Goal: Task Accomplishment & Management: Manage account settings

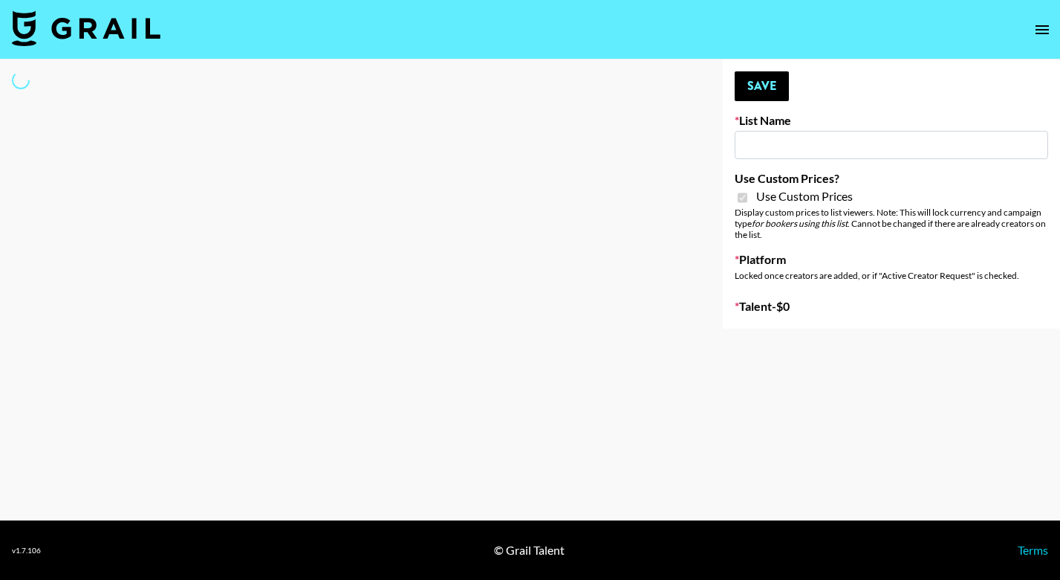
type input "HaruHaru Wonder 15/10"
checkbox input "true"
select select "Brand"
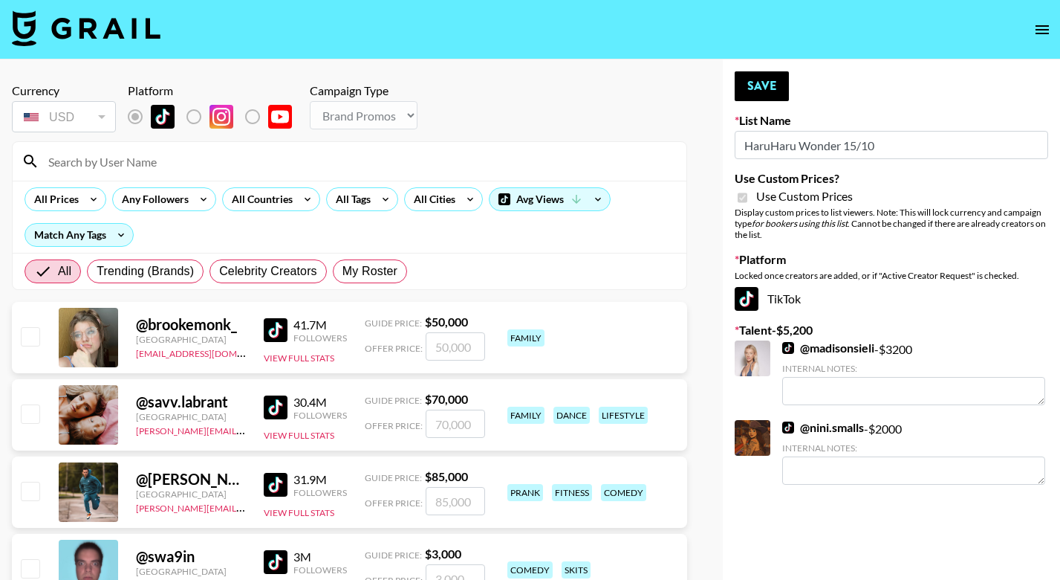
click at [202, 160] on input at bounding box center [358, 161] width 638 height 24
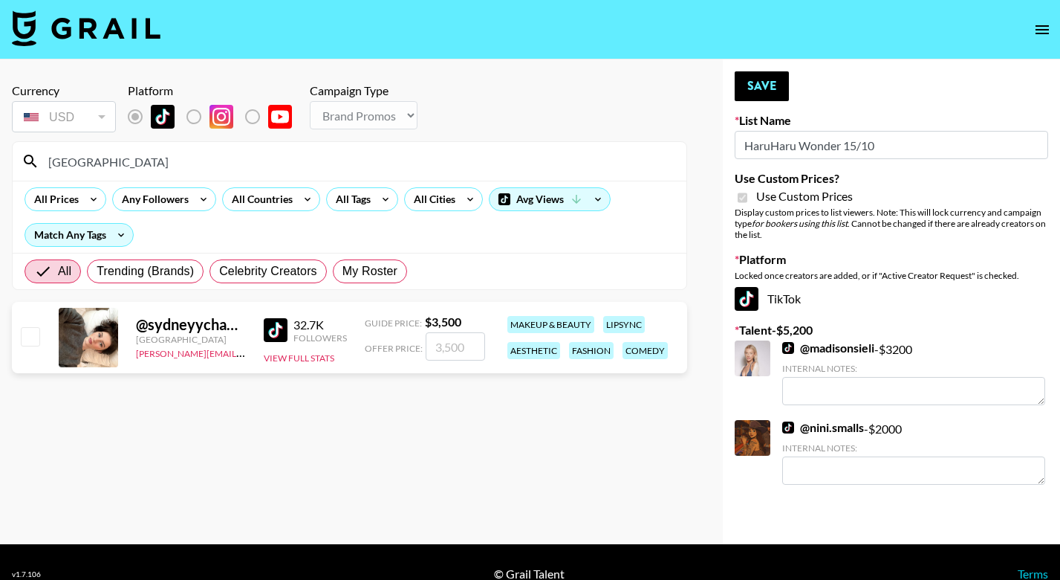
type input "[GEOGRAPHIC_DATA]"
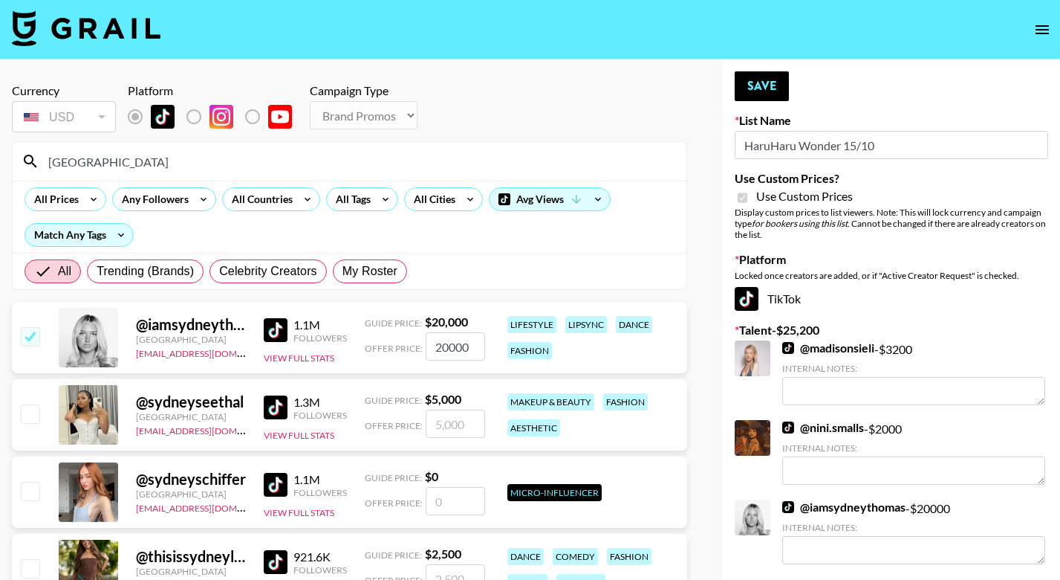
click at [26, 337] on input "checkbox" at bounding box center [30, 336] width 18 height 18
checkbox input "false"
click at [98, 166] on input "[GEOGRAPHIC_DATA]" at bounding box center [358, 161] width 638 height 24
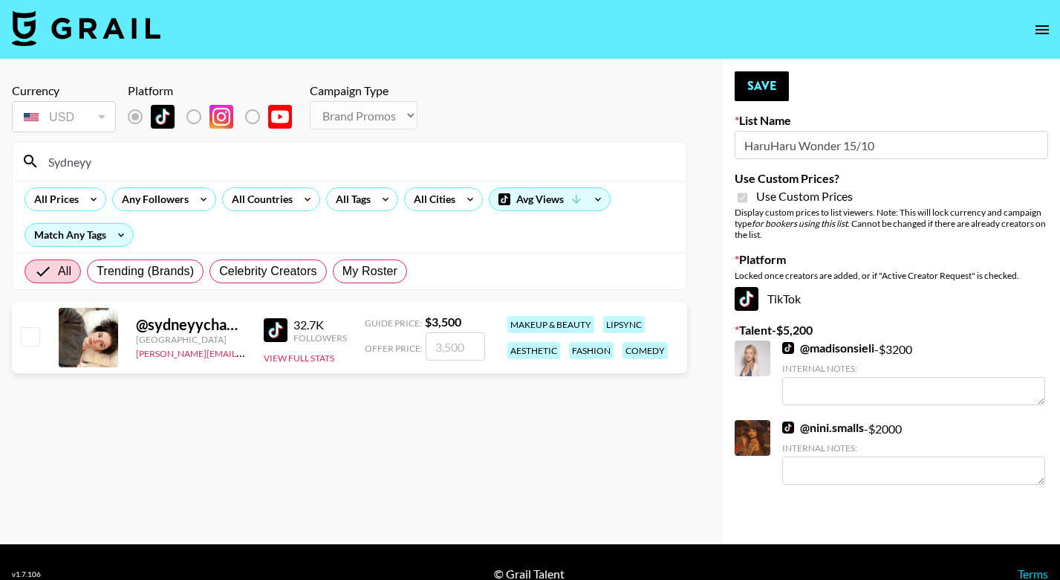
type input "Sydneyy"
click at [25, 337] on input "checkbox" at bounding box center [30, 336] width 18 height 18
checkbox input "true"
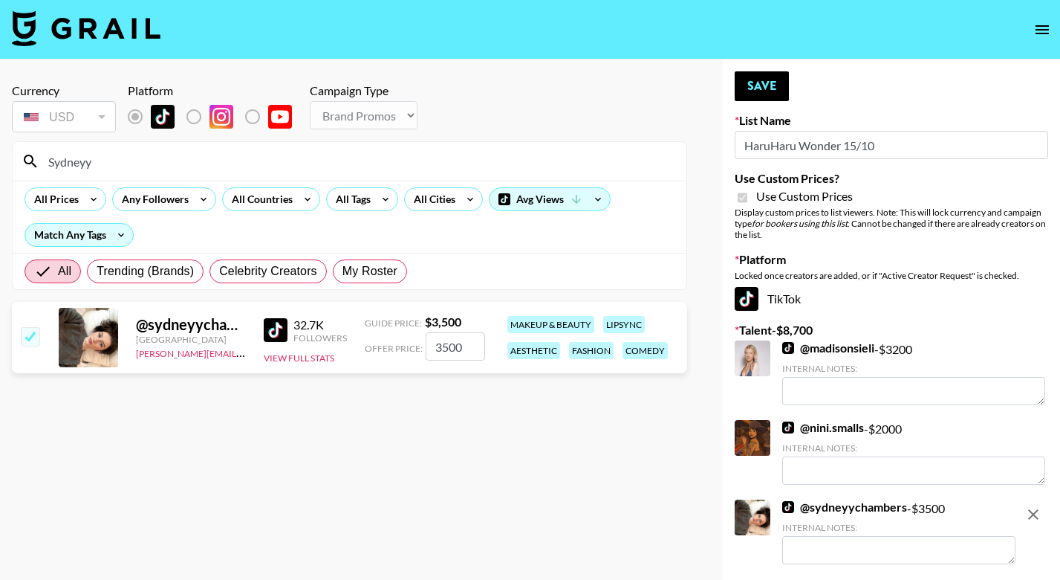
type input "3500"
click at [768, 91] on button "Save" at bounding box center [762, 86] width 54 height 30
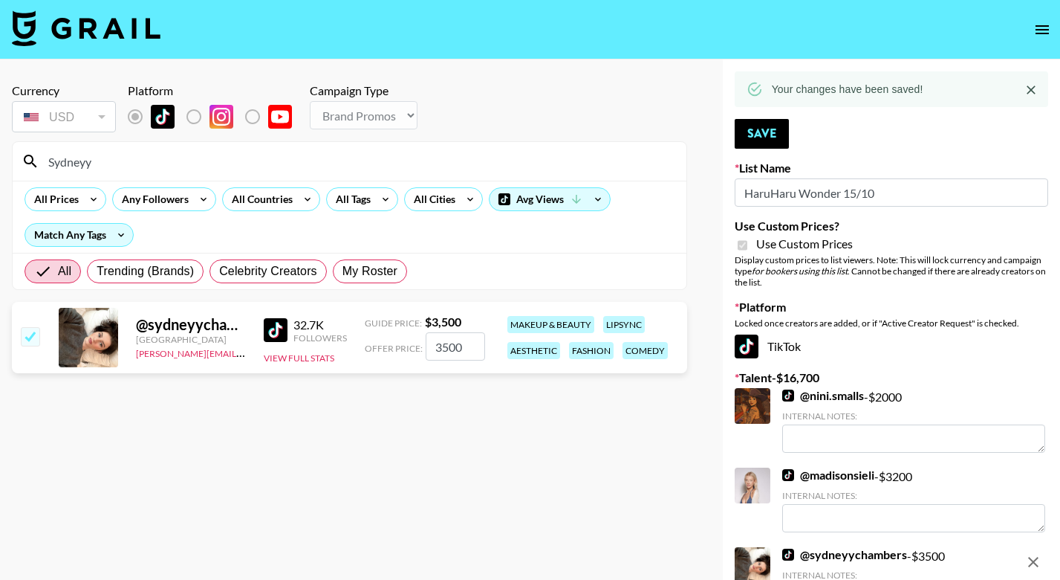
drag, startPoint x: 106, startPoint y: 164, endPoint x: -6, endPoint y: 164, distance: 112.2
click at [0, 164] on html "Currency USD USD ​ Platform Campaign Type Choose Type... Song Promos Brand Prom…" at bounding box center [530, 388] width 1060 height 777
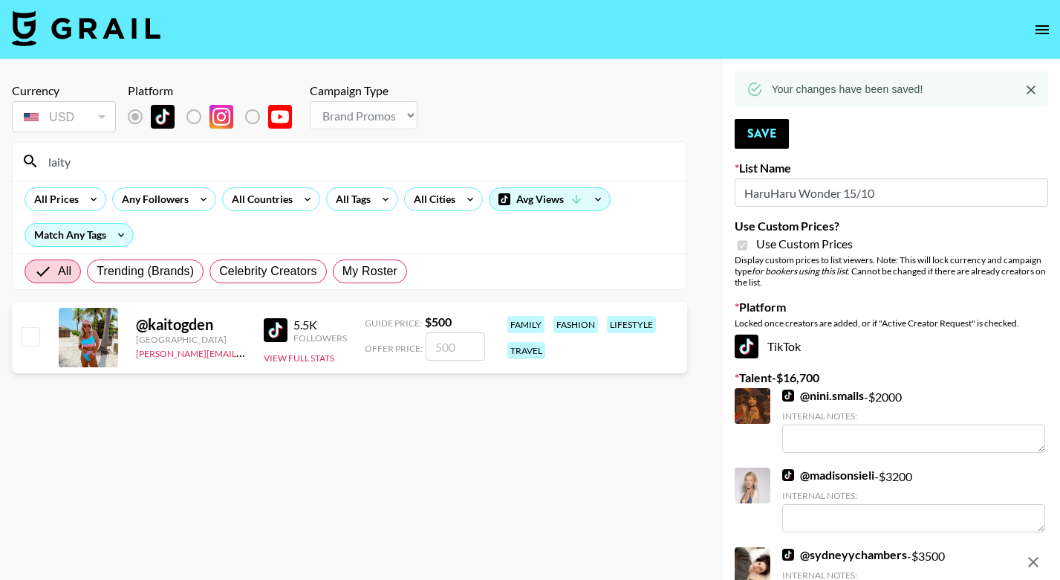
drag, startPoint x: 97, startPoint y: 333, endPoint x: 27, endPoint y: 335, distance: 70.6
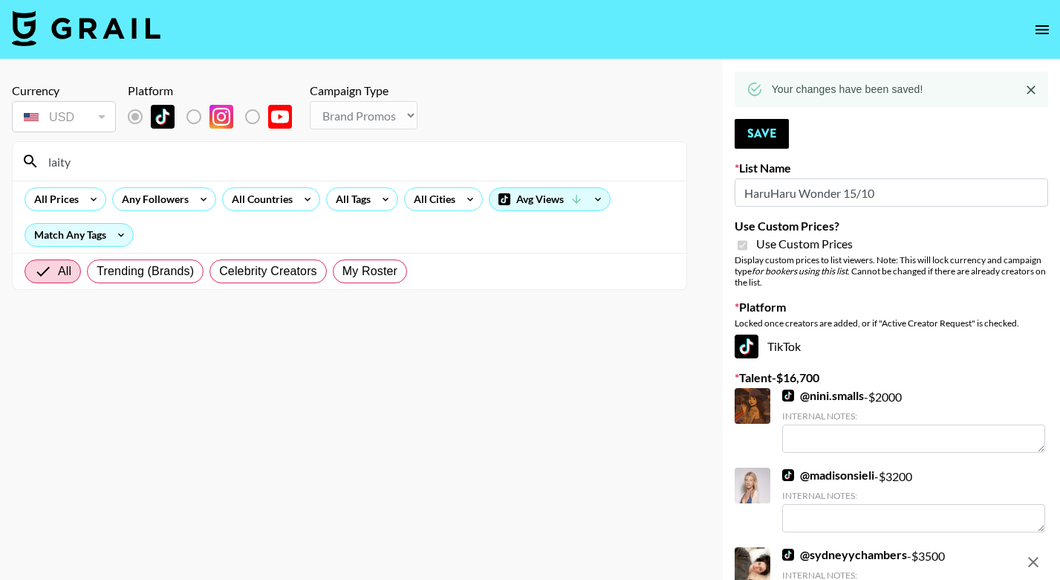
click at [27, 335] on section "Currency USD USD ​ Platform Campaign Type Choose Type... Song Promos Brand Prom…" at bounding box center [350, 301] width 676 height 461
drag, startPoint x: 140, startPoint y: 162, endPoint x: 7, endPoint y: 159, distance: 133.8
click at [7, 159] on div "Currency USD USD ​ Platform Campaign Type Choose Type... Song Promos Brand Prom…" at bounding box center [349, 388] width 699 height 658
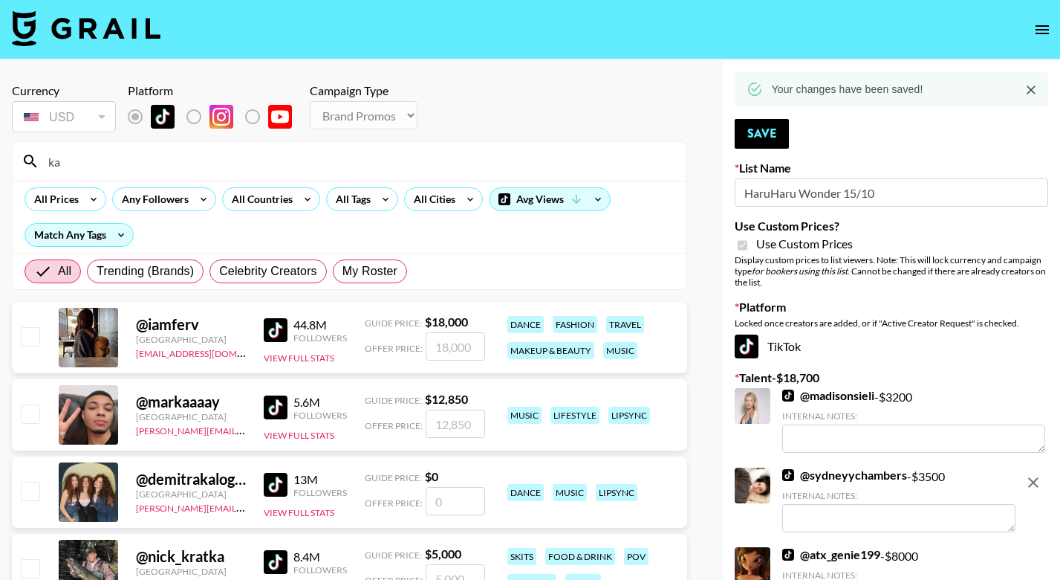
type input "k"
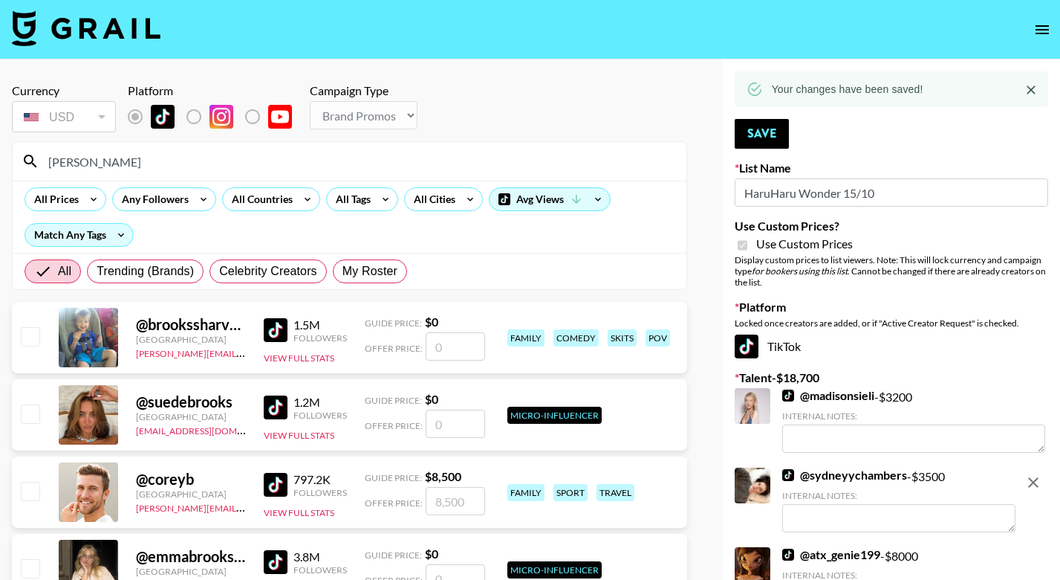
click at [91, 163] on input "[PERSON_NAME]" at bounding box center [358, 161] width 638 height 24
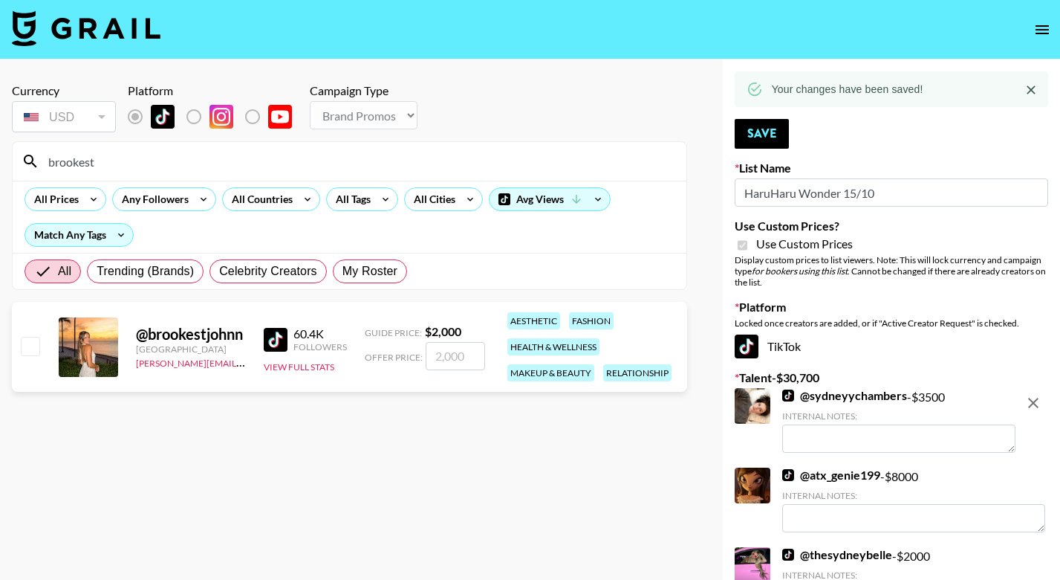
type input "brookest"
click at [32, 340] on input "checkbox" at bounding box center [30, 346] width 18 height 18
checkbox input "true"
type input "2000"
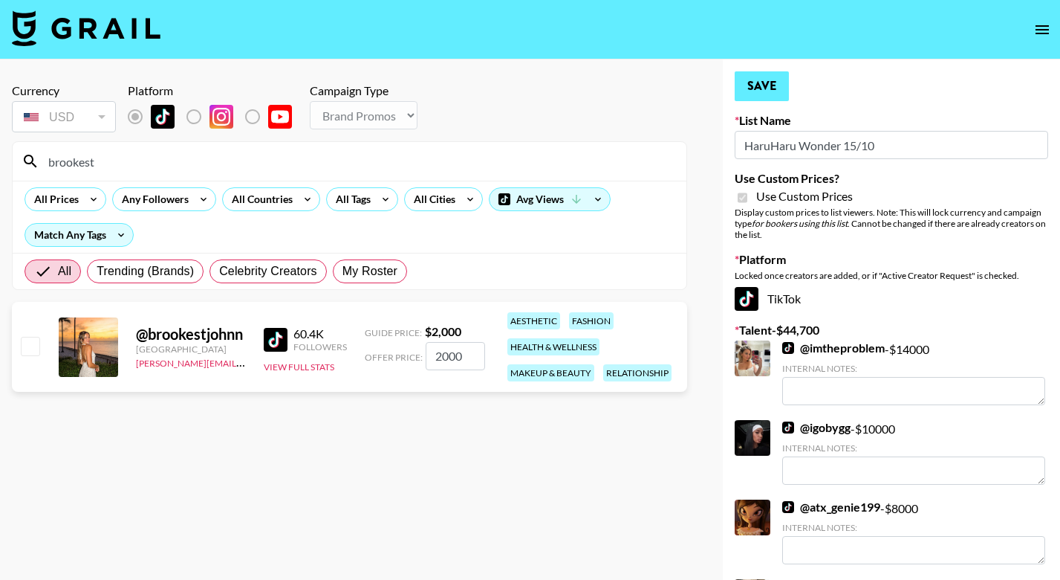
checkbox input "false"
click at [763, 80] on button "Save" at bounding box center [762, 86] width 54 height 30
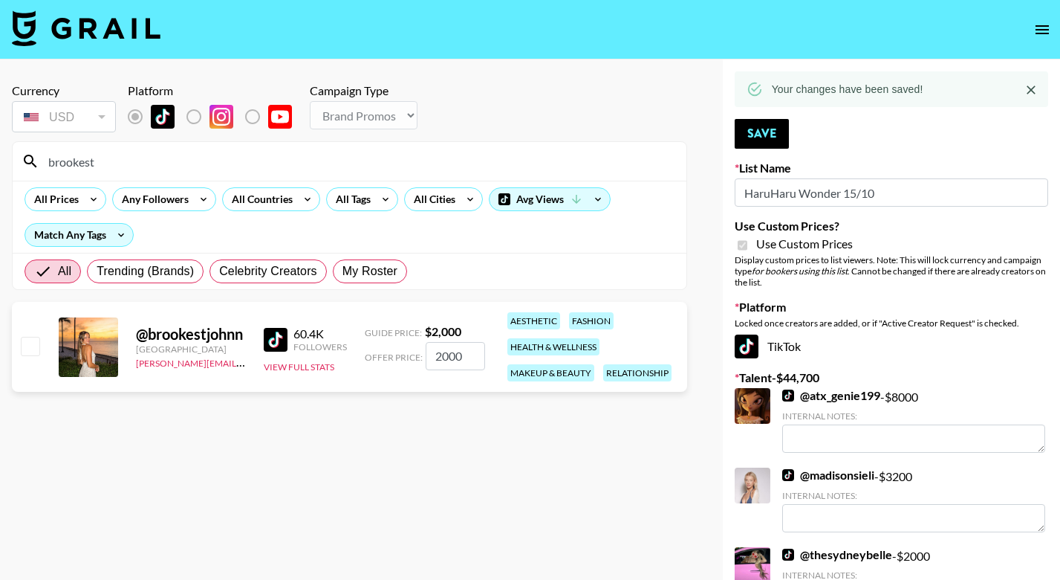
drag, startPoint x: 54, startPoint y: 161, endPoint x: -10, endPoint y: 158, distance: 63.9
click at [0, 158] on html "Currency USD USD ​ Platform Campaign Type Choose Type... Song Promos Brand Prom…" at bounding box center [530, 547] width 1060 height 1095
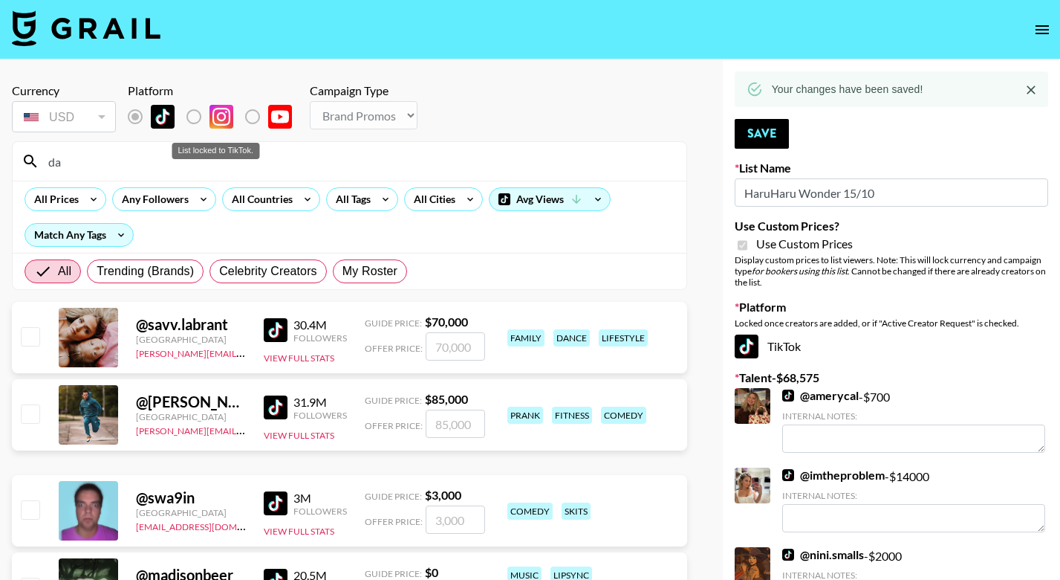
type input "d"
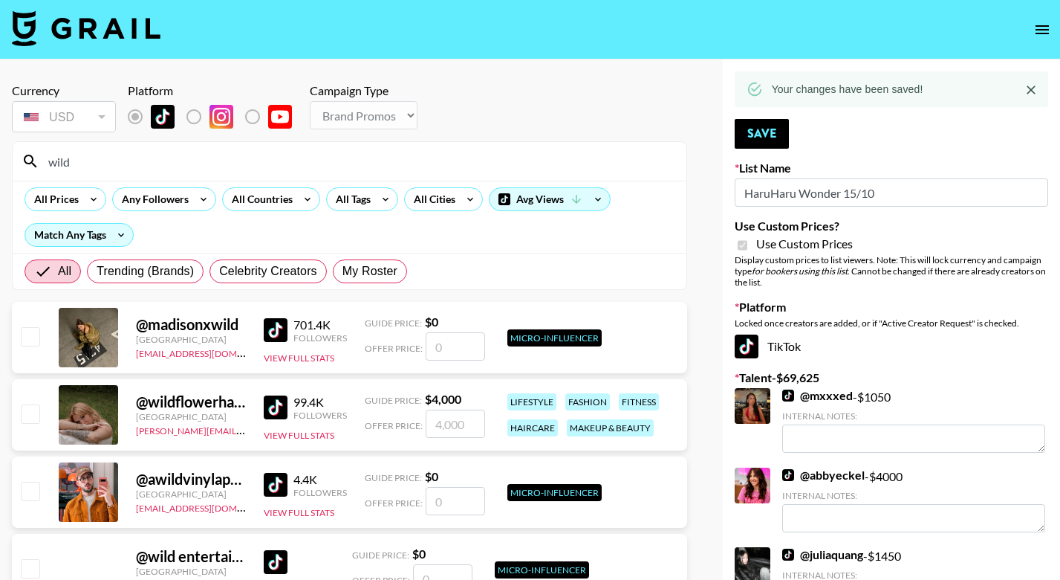
type input "wild"
click at [33, 415] on input "checkbox" at bounding box center [30, 413] width 18 height 18
checkbox input "true"
type input "4000"
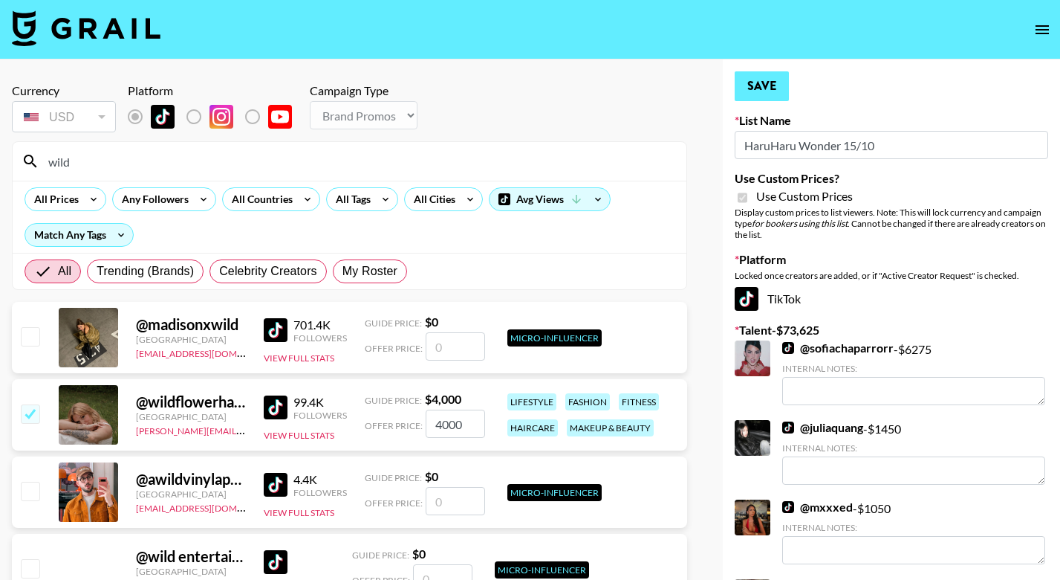
click at [765, 92] on button "Save" at bounding box center [762, 86] width 54 height 30
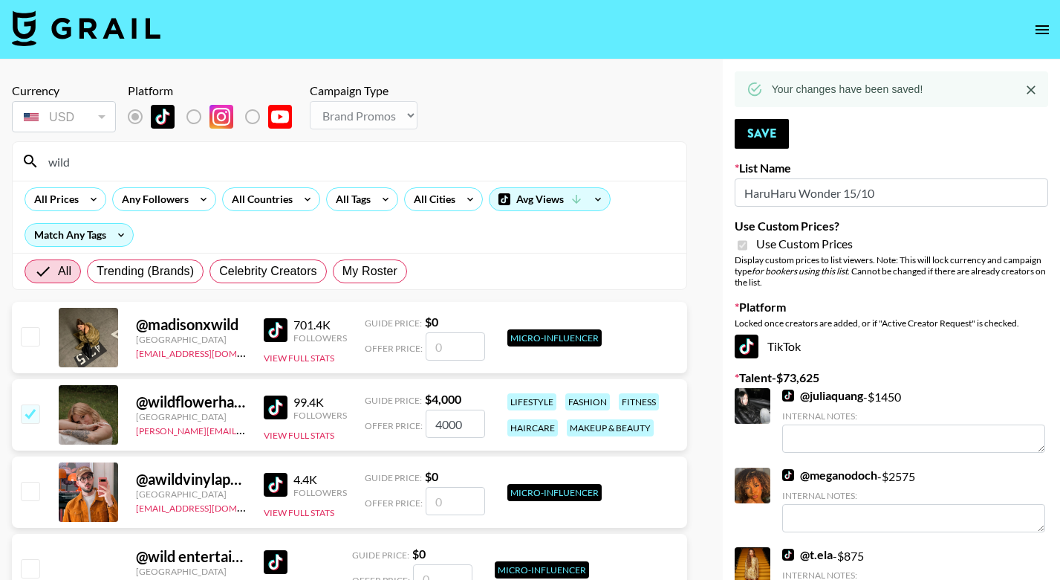
drag, startPoint x: 80, startPoint y: 161, endPoint x: 24, endPoint y: 161, distance: 55.7
click at [24, 161] on div "wild" at bounding box center [350, 161] width 674 height 39
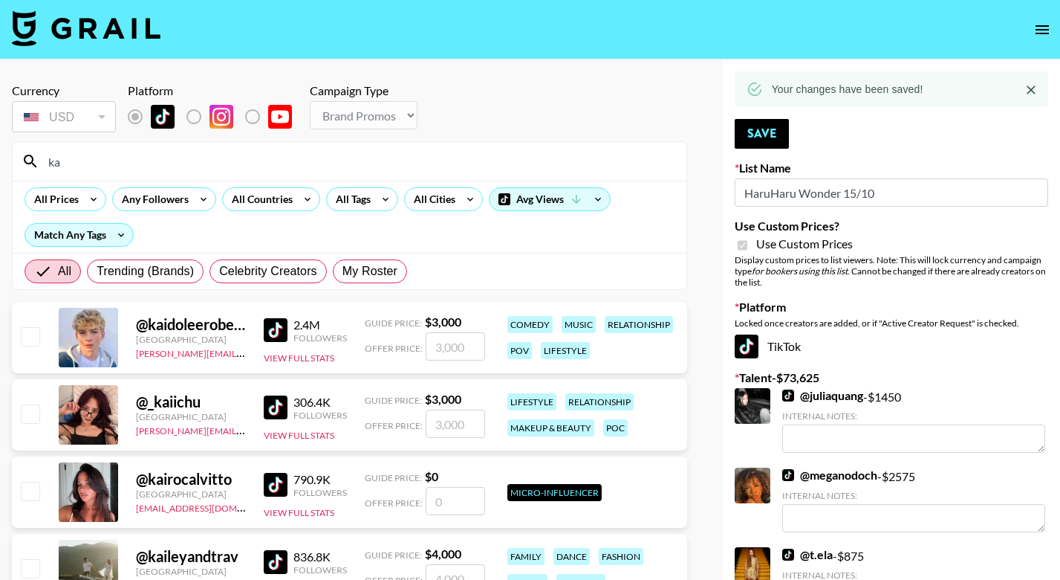
type input "k"
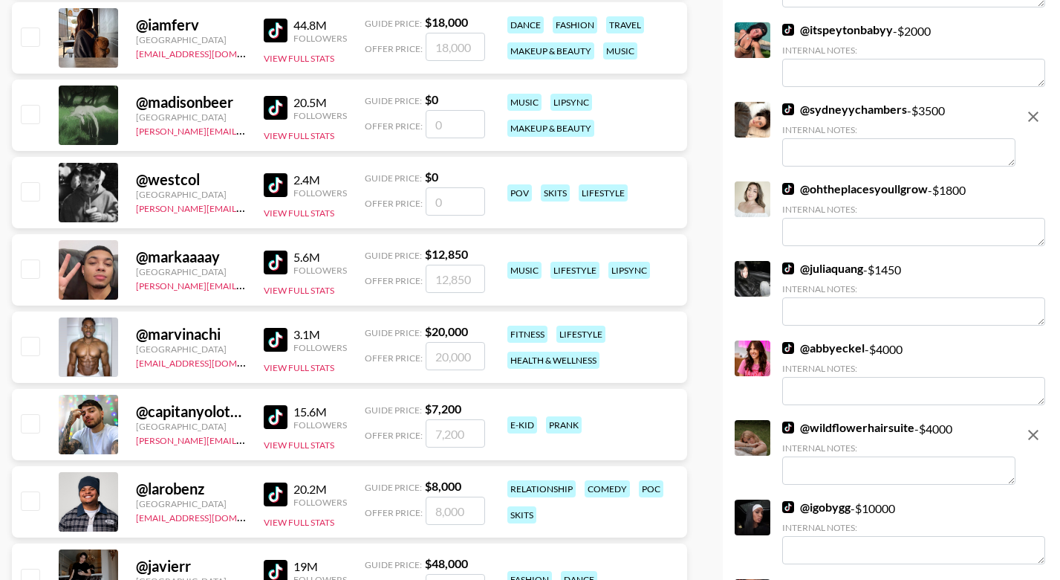
scroll to position [762, 0]
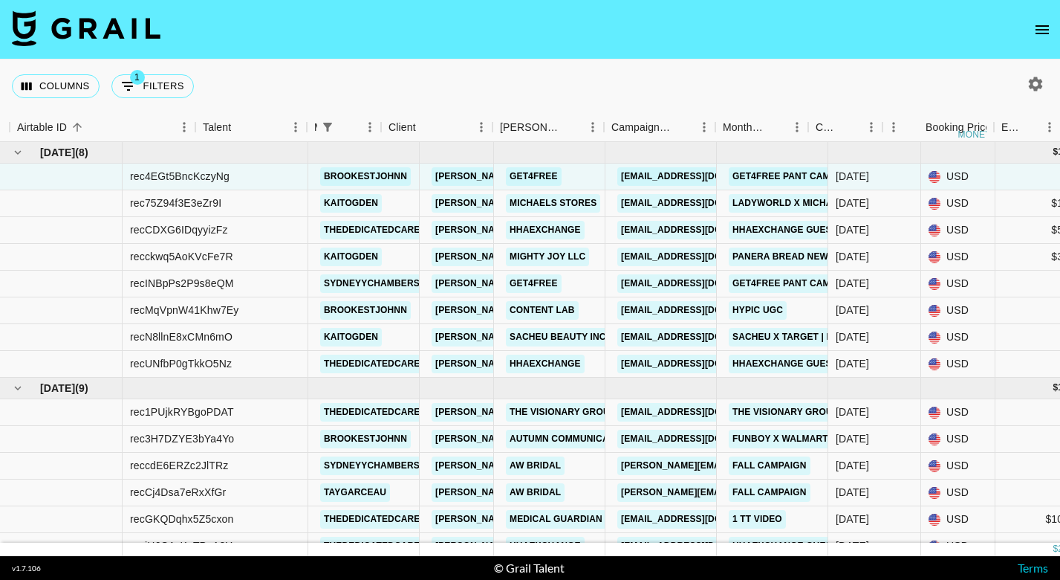
scroll to position [0, 113]
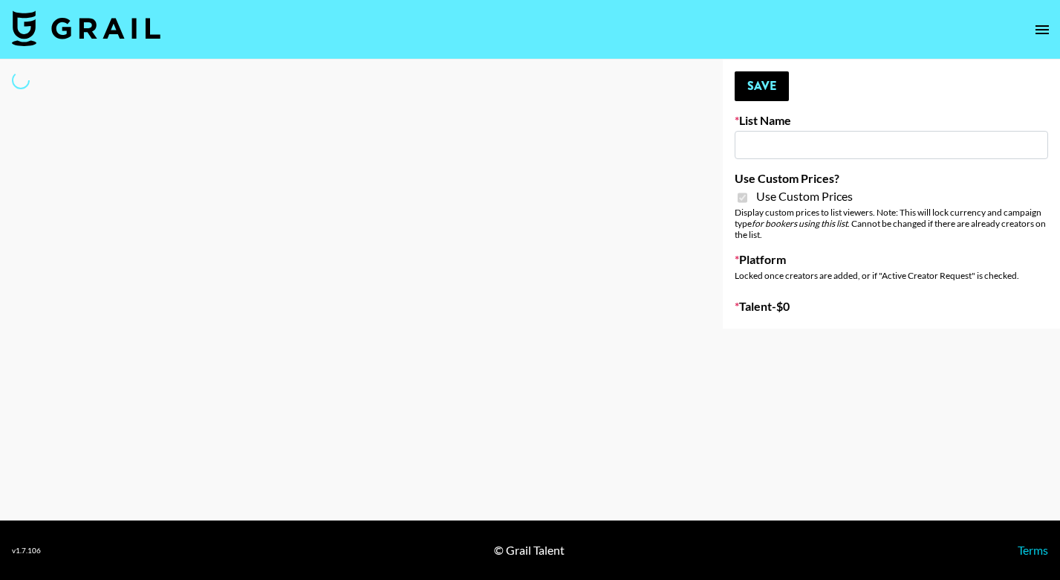
type input "Walmart Fashion"
checkbox input "true"
select select "Brand"
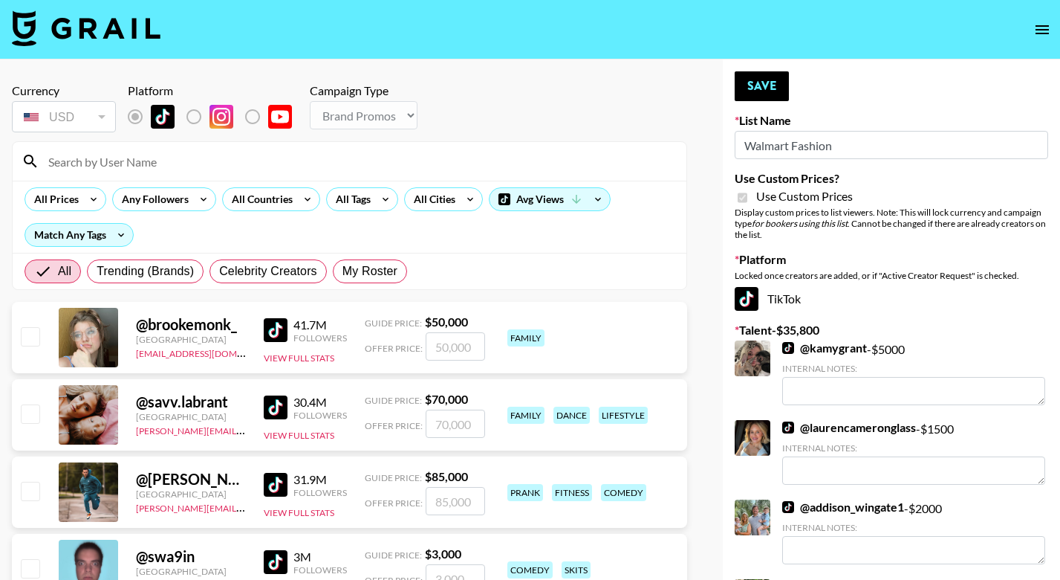
click at [260, 160] on input at bounding box center [358, 161] width 638 height 24
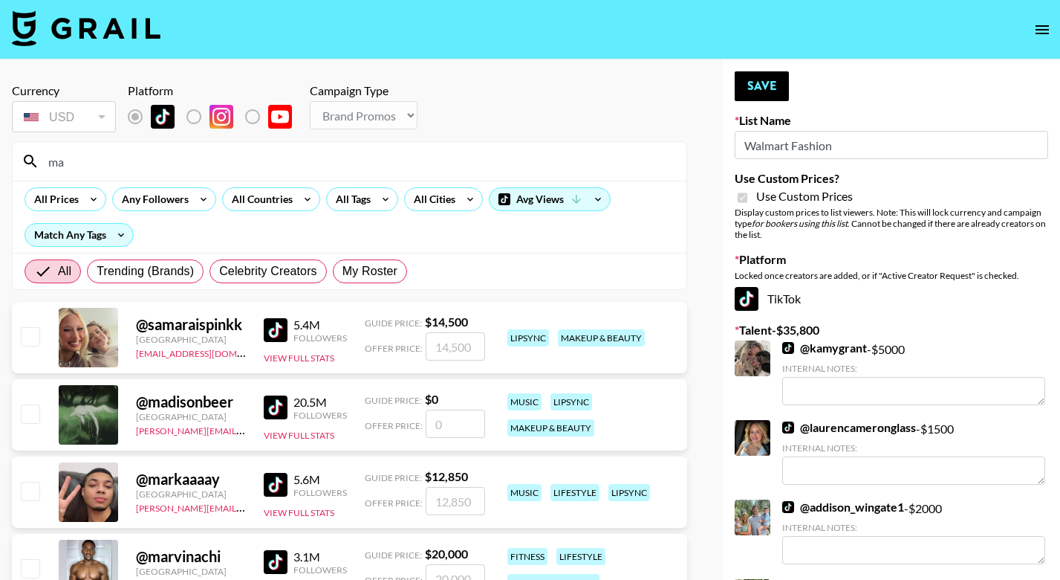
type input "m"
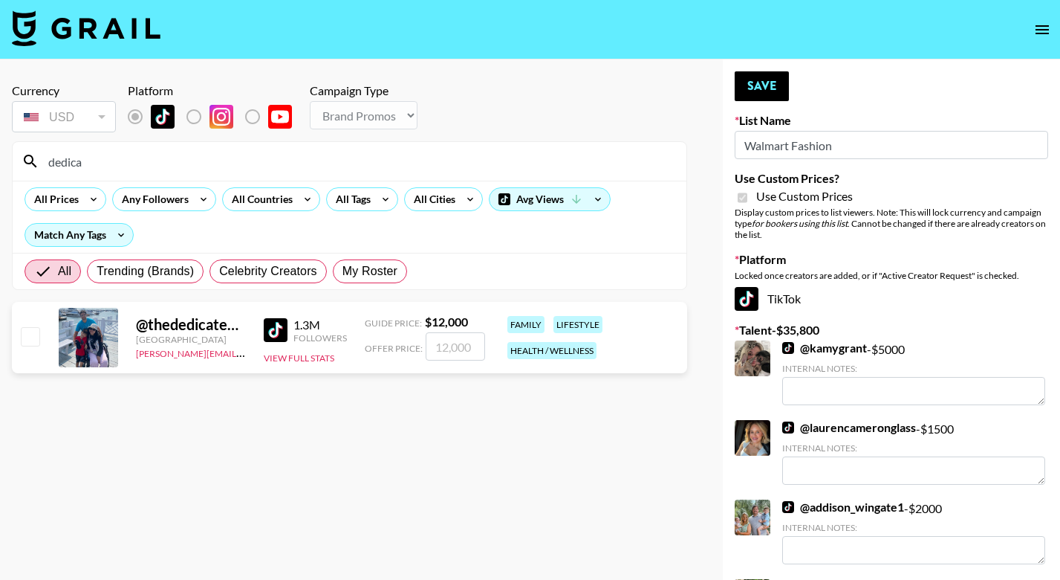
type input "dedica"
drag, startPoint x: 260, startPoint y: 160, endPoint x: 30, endPoint y: 337, distance: 290.4
click at [30, 337] on input "checkbox" at bounding box center [30, 336] width 18 height 18
checkbox input "true"
type input "12000"
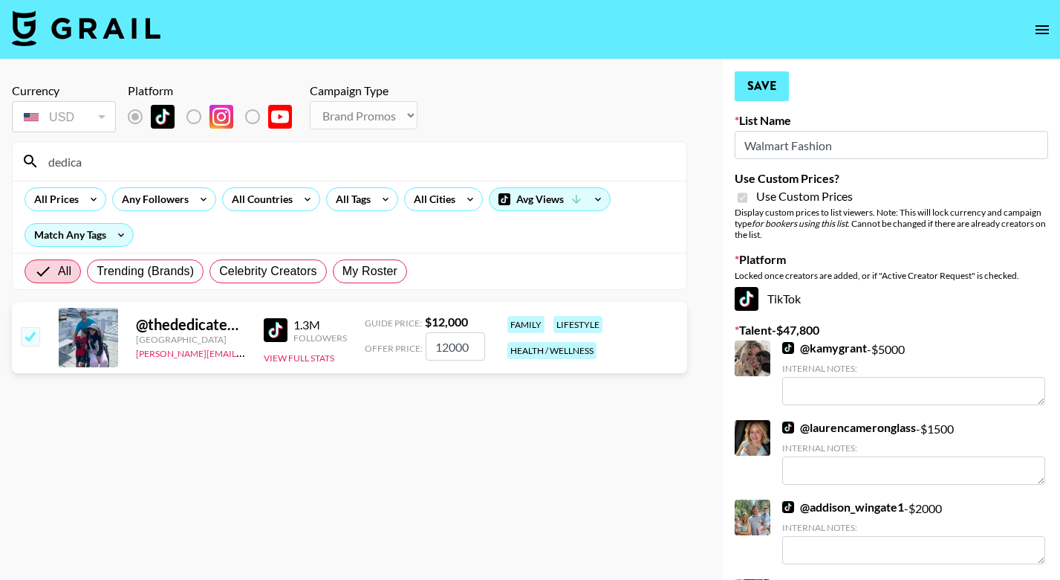
click at [764, 82] on button "Save" at bounding box center [762, 86] width 54 height 30
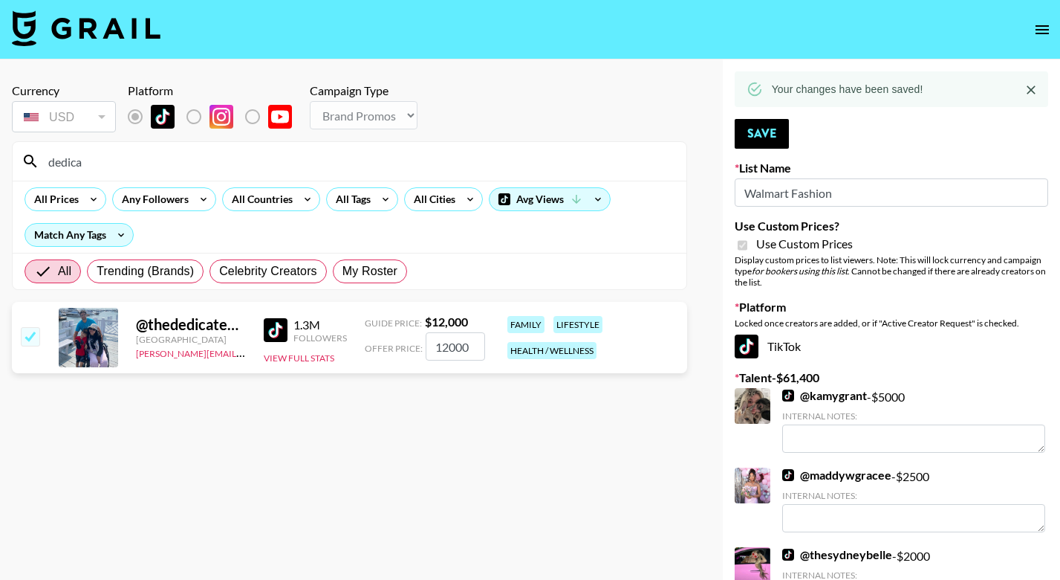
drag, startPoint x: 94, startPoint y: 163, endPoint x: -10, endPoint y: 162, distance: 104.0
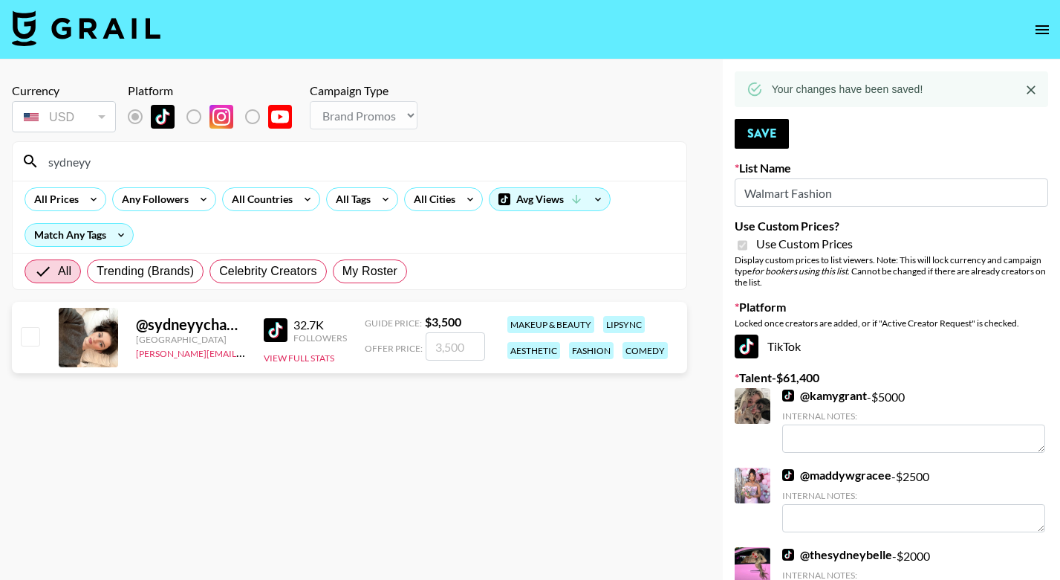
type input "[GEOGRAPHIC_DATA]"
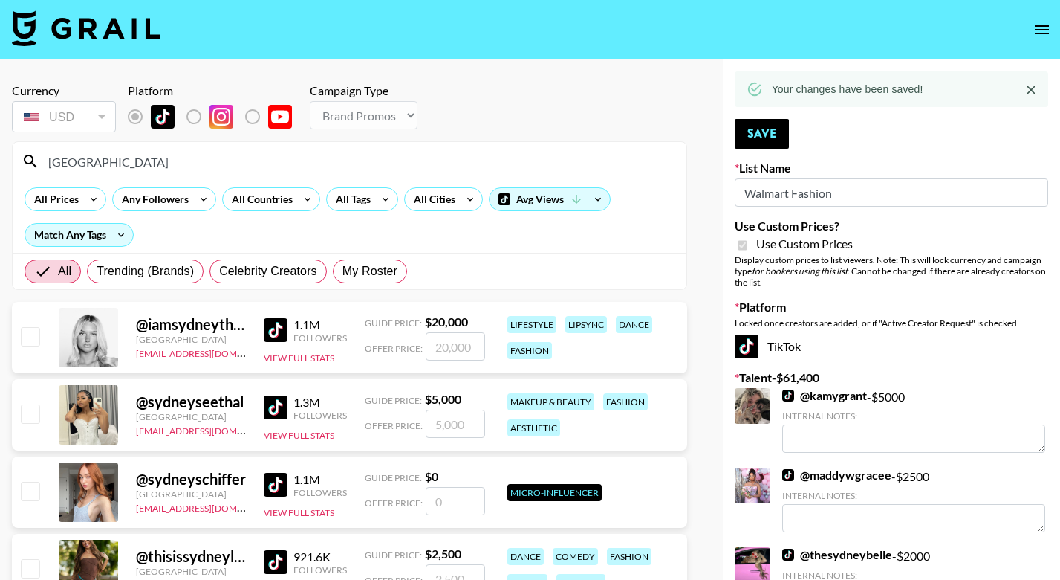
click at [33, 338] on input "checkbox" at bounding box center [30, 336] width 18 height 18
checkbox input "true"
type input "20000"
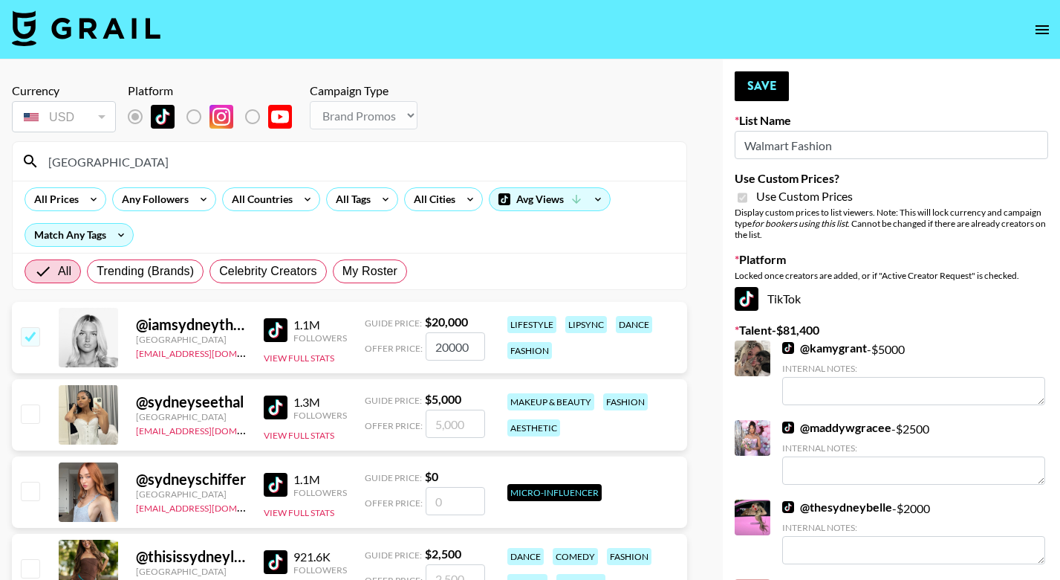
click at [31, 336] on input "checkbox" at bounding box center [30, 336] width 18 height 18
checkbox input "false"
click at [124, 164] on input "[GEOGRAPHIC_DATA]" at bounding box center [358, 161] width 638 height 24
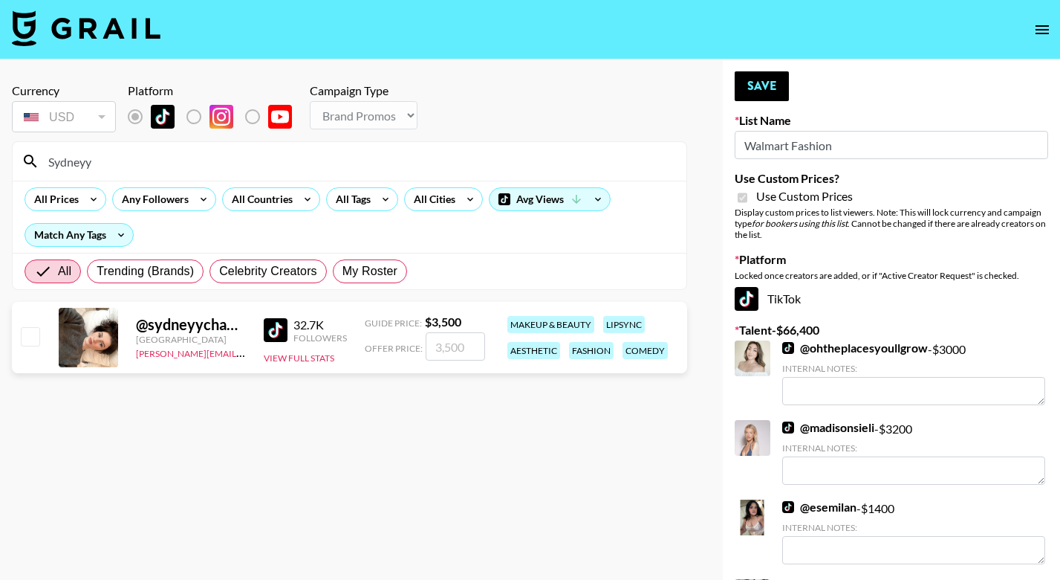
type input "Sydneyy"
click at [24, 334] on input "checkbox" at bounding box center [30, 336] width 18 height 18
checkbox input "true"
type input "3500"
click at [782, 80] on button "Save" at bounding box center [762, 86] width 54 height 30
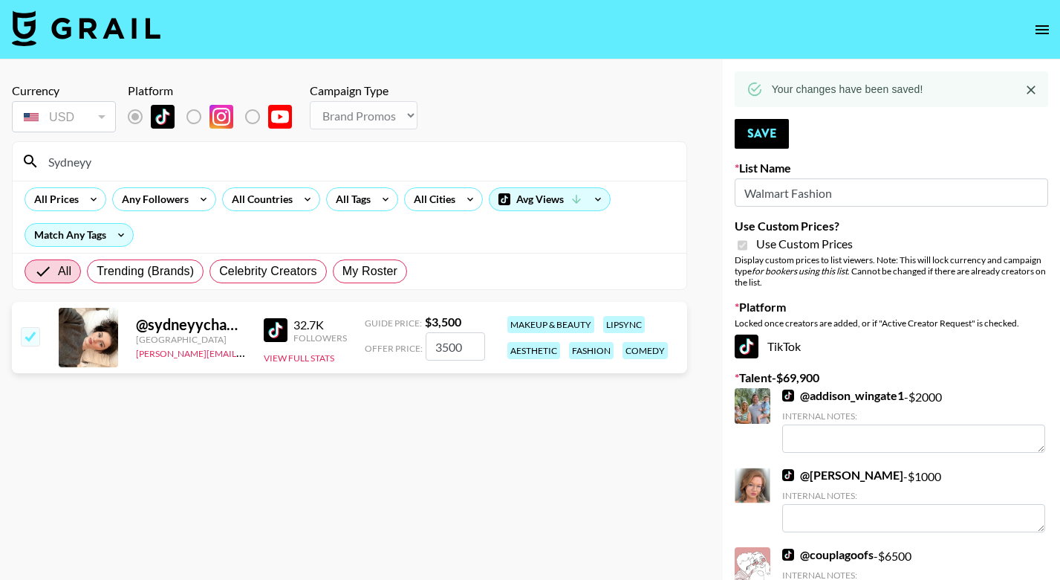
drag, startPoint x: 97, startPoint y: 161, endPoint x: -1, endPoint y: 161, distance: 98.1
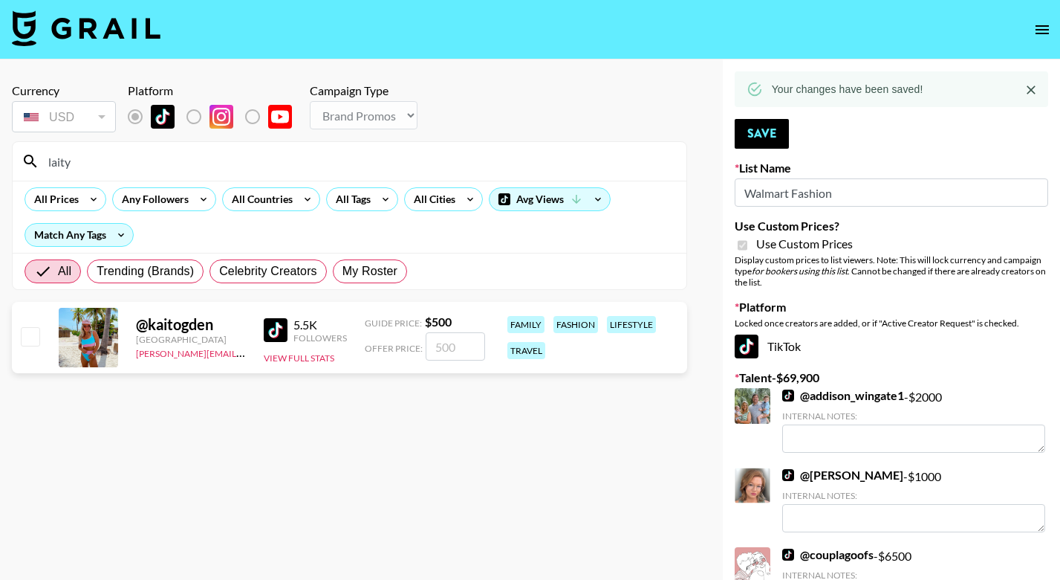
drag, startPoint x: -1, startPoint y: 161, endPoint x: 27, endPoint y: 340, distance: 180.7
click at [27, 340] on section "Currency USD USD ​ Platform Campaign Type Choose Type... Song Promos Brand Prom…" at bounding box center [350, 301] width 676 height 461
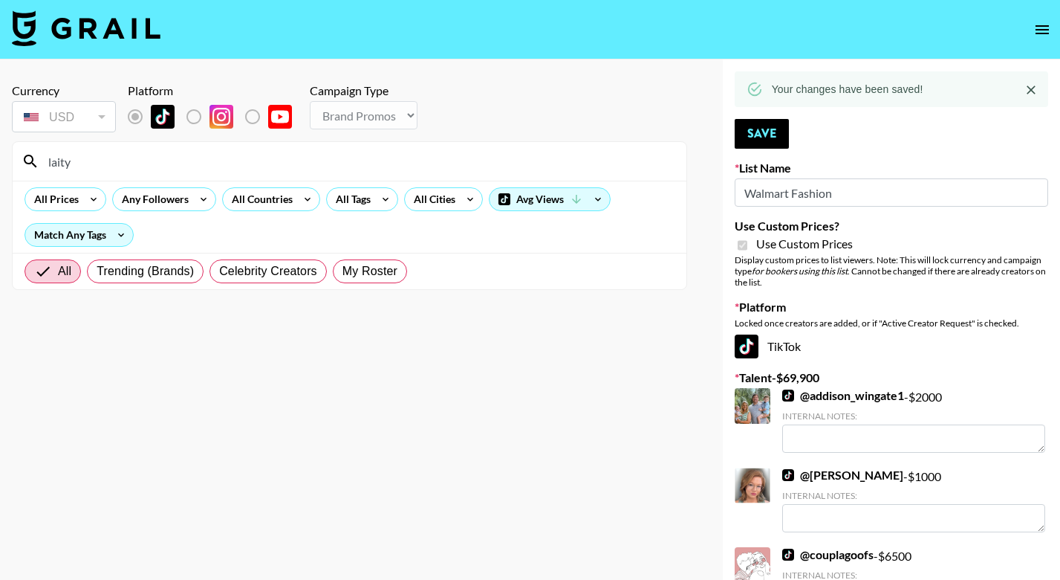
drag, startPoint x: 92, startPoint y: 163, endPoint x: -10, endPoint y: 163, distance: 101.8
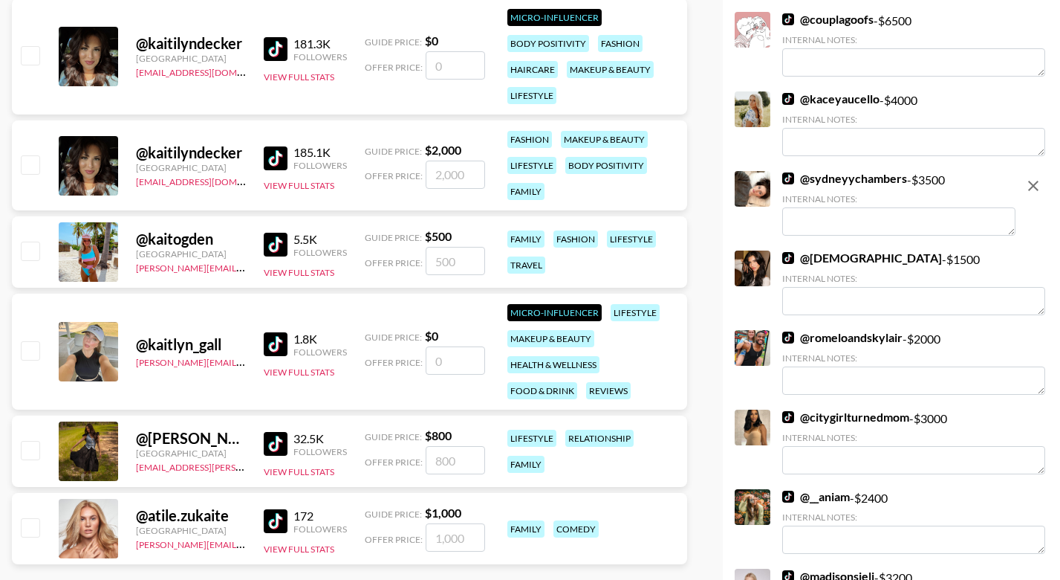
scroll to position [531, 0]
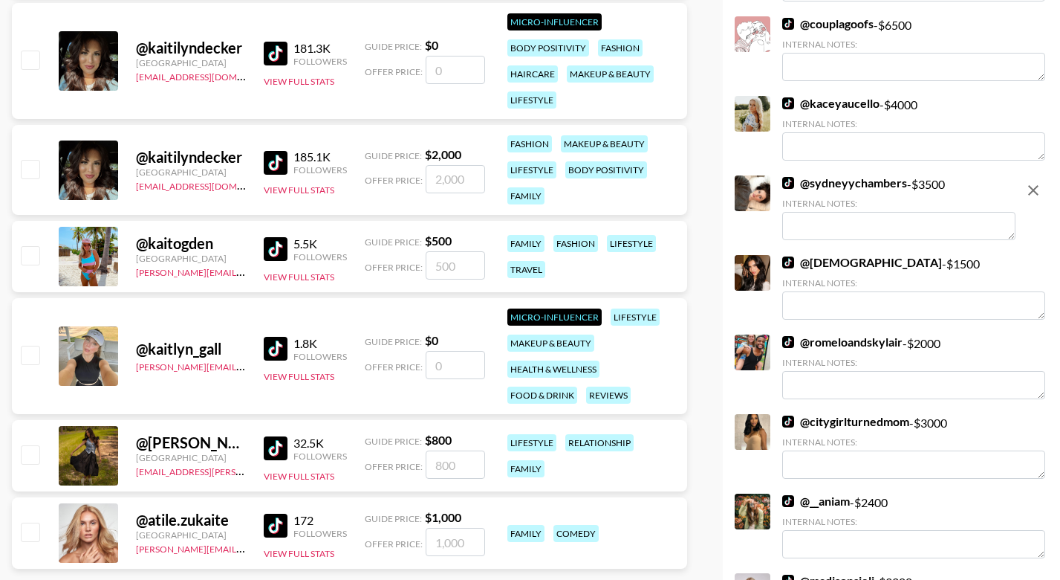
type input "kait"
click at [22, 252] on input "checkbox" at bounding box center [30, 255] width 18 height 18
checkbox input "true"
type input "500"
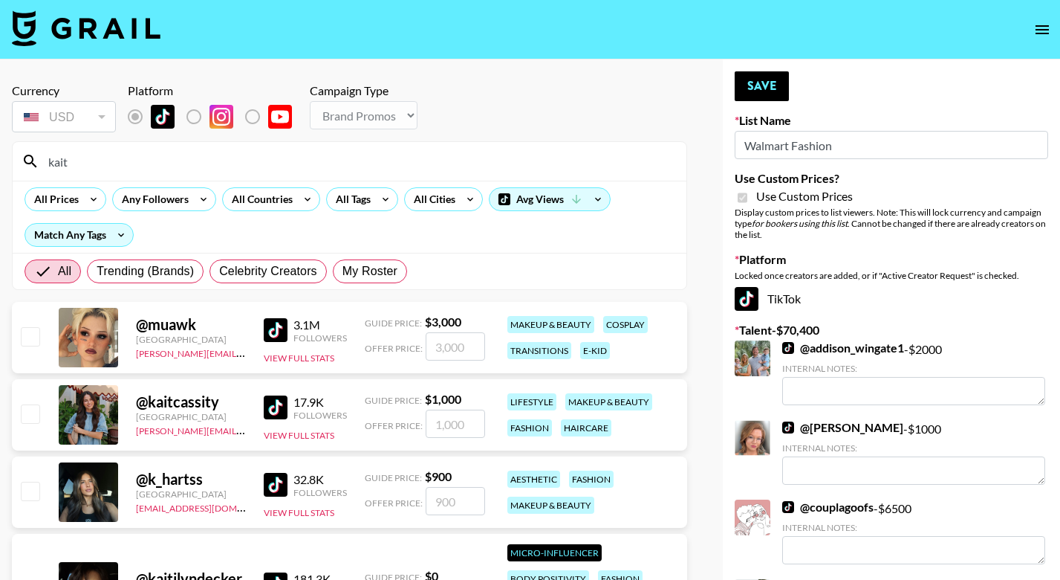
scroll to position [0, 0]
click at [771, 85] on button "Save" at bounding box center [762, 86] width 54 height 30
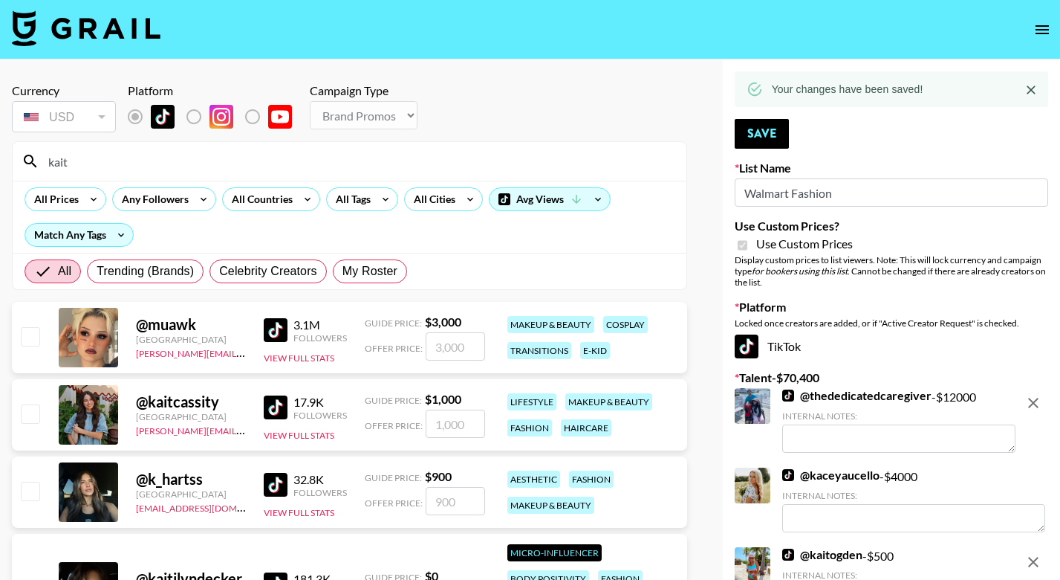
drag, startPoint x: 92, startPoint y: 163, endPoint x: -10, endPoint y: 162, distance: 101.8
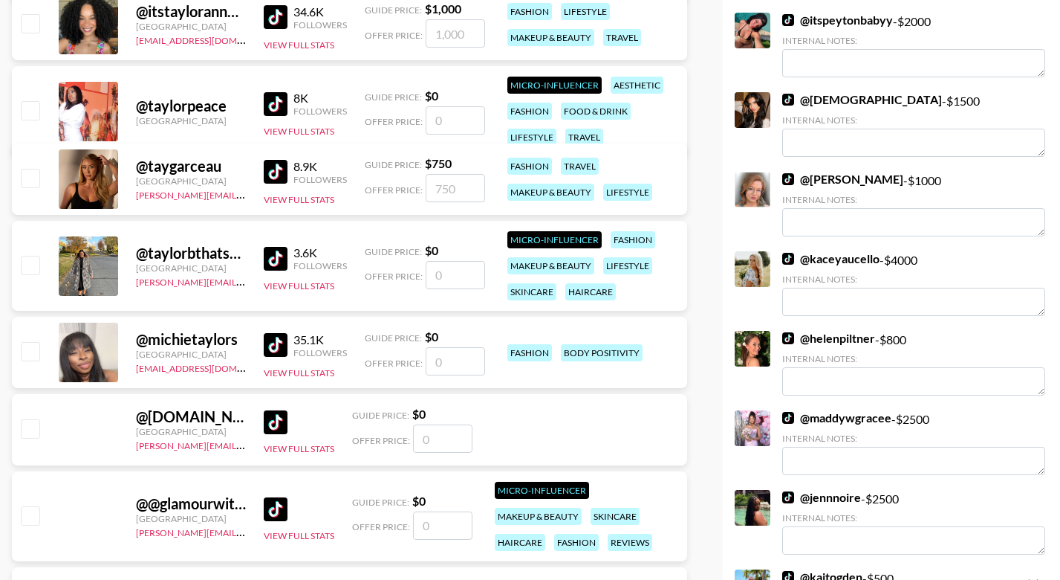
scroll to position [1566, 0]
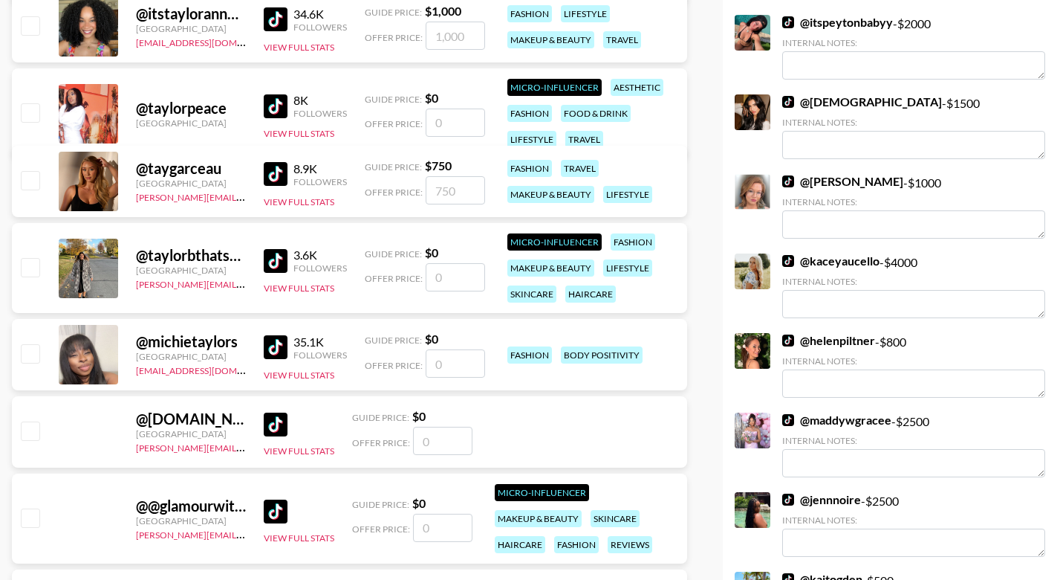
type input "Taylor"
click at [29, 177] on input "checkbox" at bounding box center [30, 180] width 18 height 18
checkbox input "true"
type input "750"
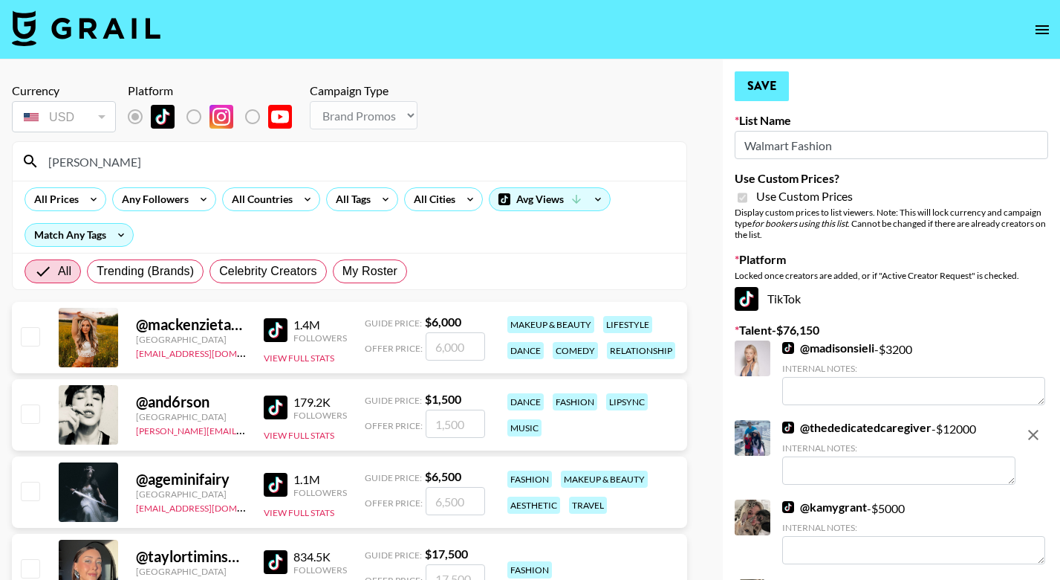
scroll to position [0, 0]
click at [765, 83] on button "Save" at bounding box center [762, 86] width 54 height 30
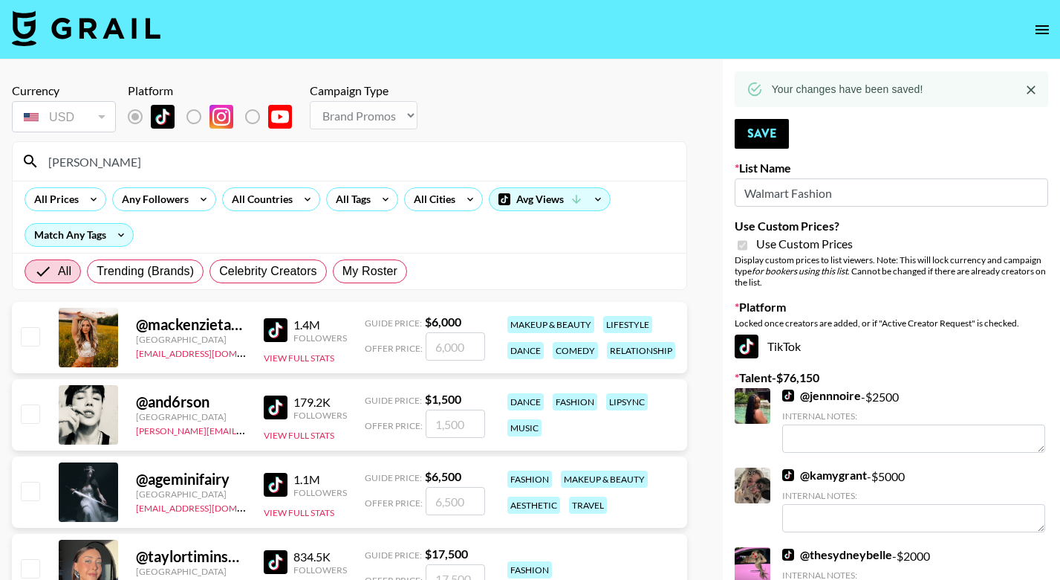
drag, startPoint x: 127, startPoint y: 164, endPoint x: -10, endPoint y: 164, distance: 136.7
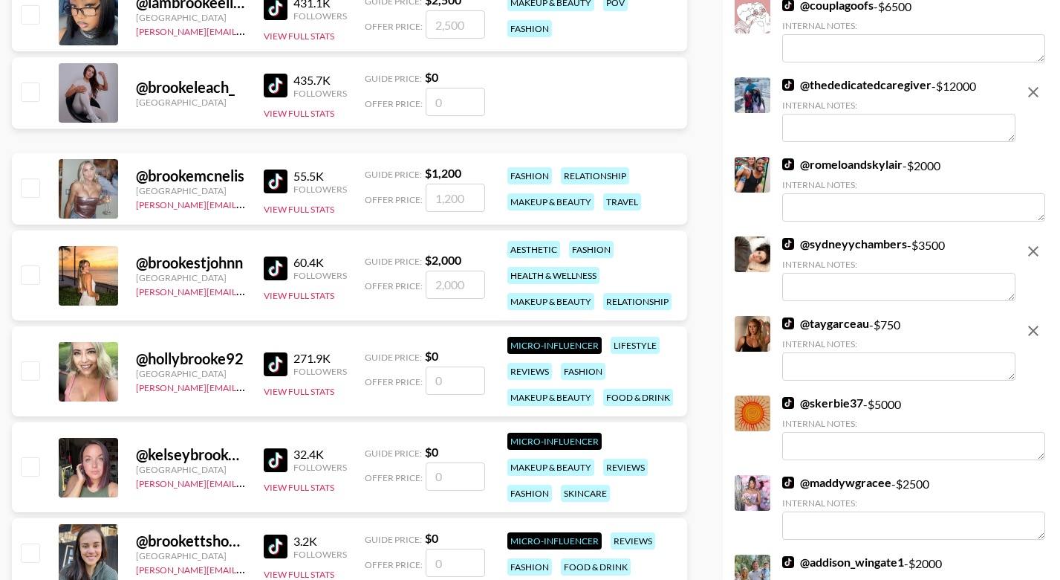
scroll to position [710, 0]
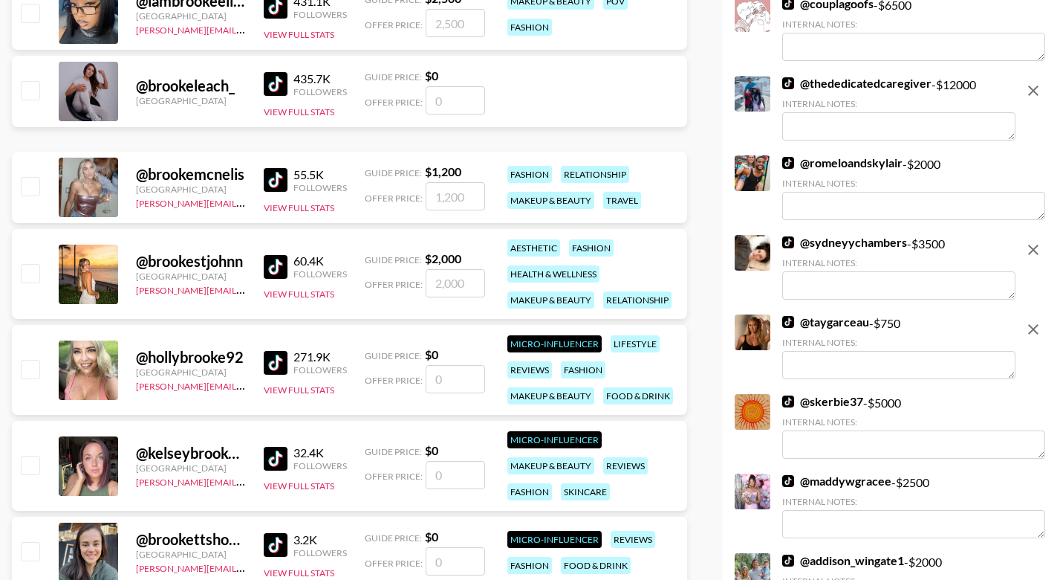
type input "Brooke"
click at [34, 269] on input "checkbox" at bounding box center [30, 273] width 18 height 18
checkbox input "true"
type input "2000"
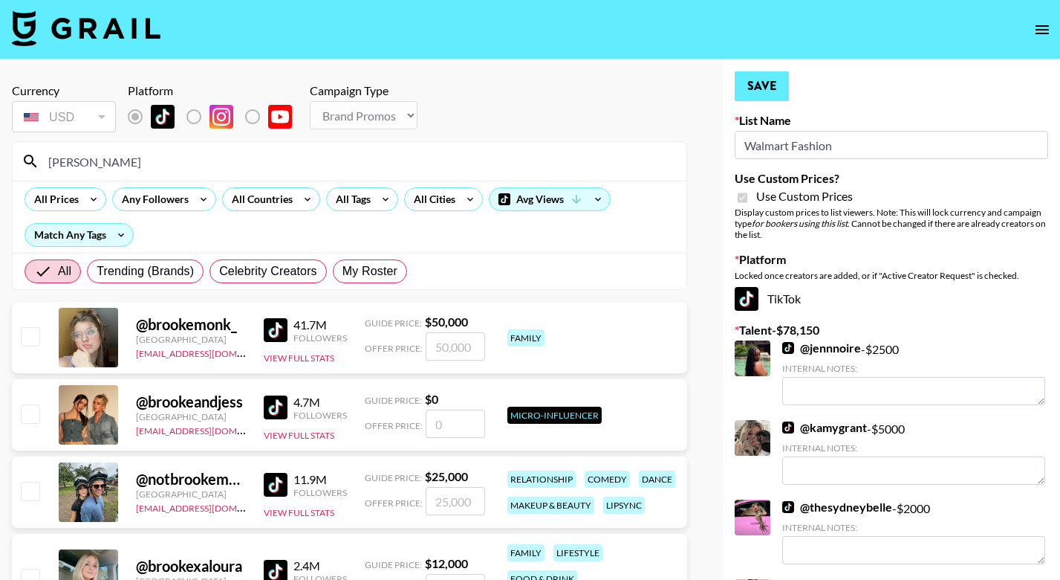
scroll to position [0, 0]
checkbox input "false"
click at [767, 82] on button "Save" at bounding box center [762, 86] width 54 height 30
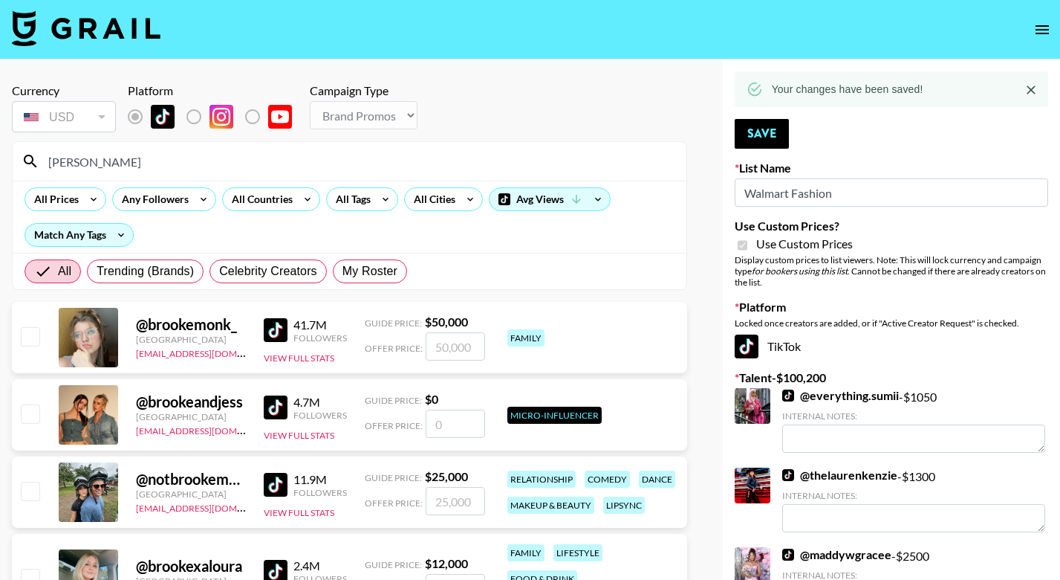
drag, startPoint x: 137, startPoint y: 162, endPoint x: -10, endPoint y: 152, distance: 146.7
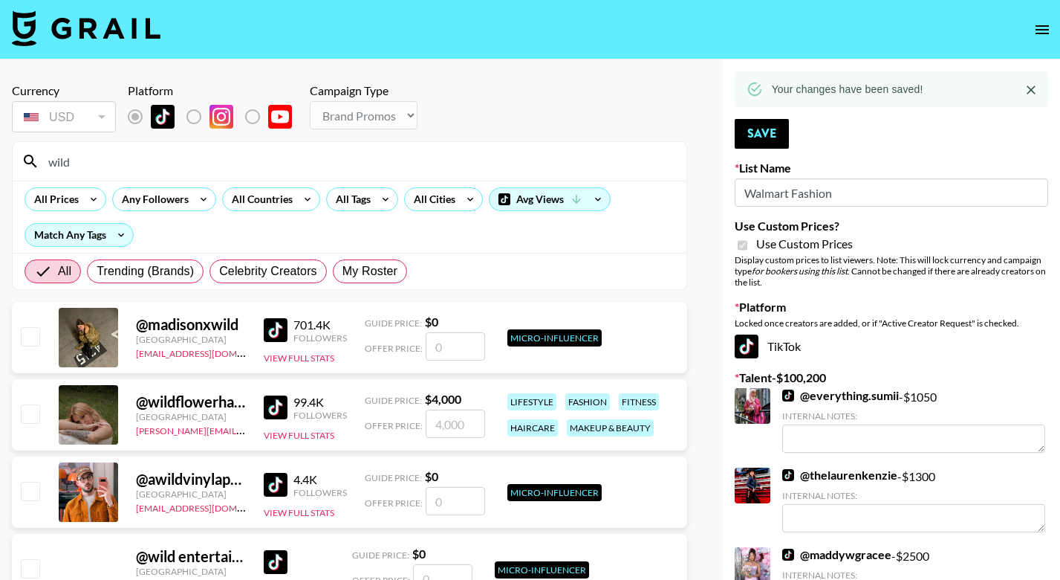
type input "wild"
click at [29, 415] on input "checkbox" at bounding box center [30, 413] width 18 height 18
checkbox input "true"
type input "4000"
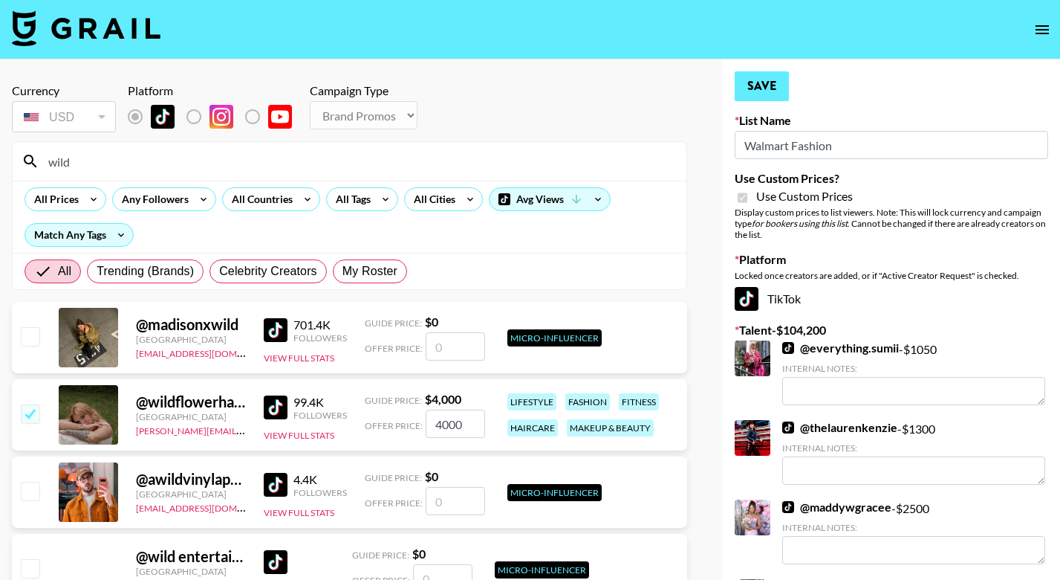
click at [767, 84] on button "Save" at bounding box center [762, 86] width 54 height 30
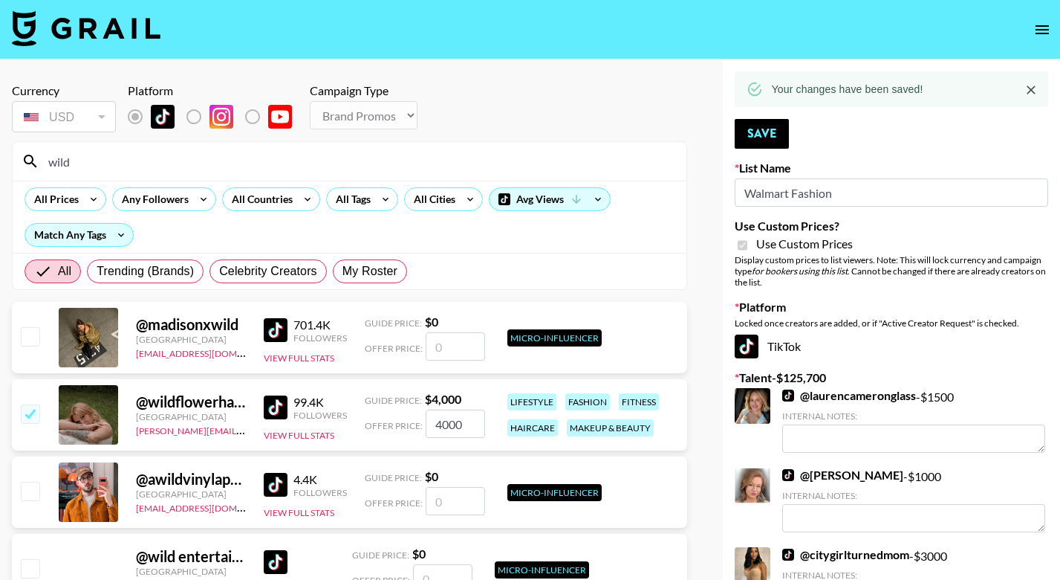
drag, startPoint x: 67, startPoint y: 163, endPoint x: -10, endPoint y: 158, distance: 76.7
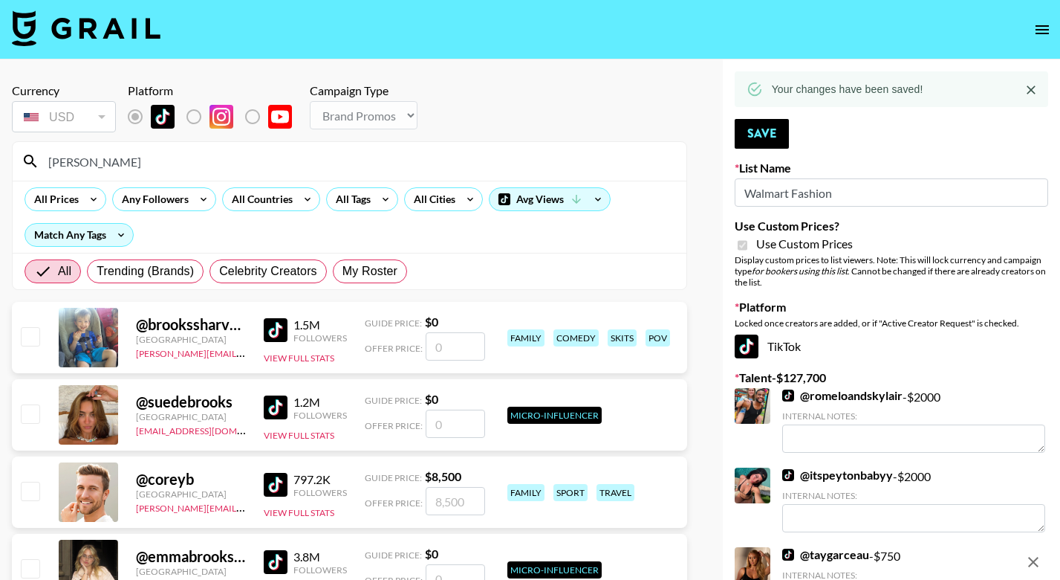
click at [31, 347] on div at bounding box center [29, 337] width 23 height 25
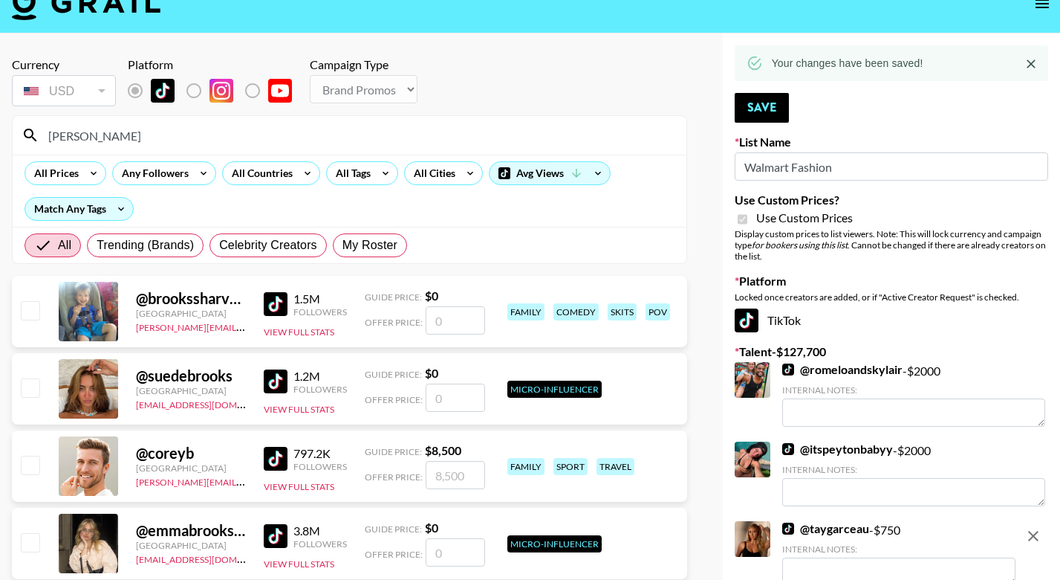
scroll to position [25, 0]
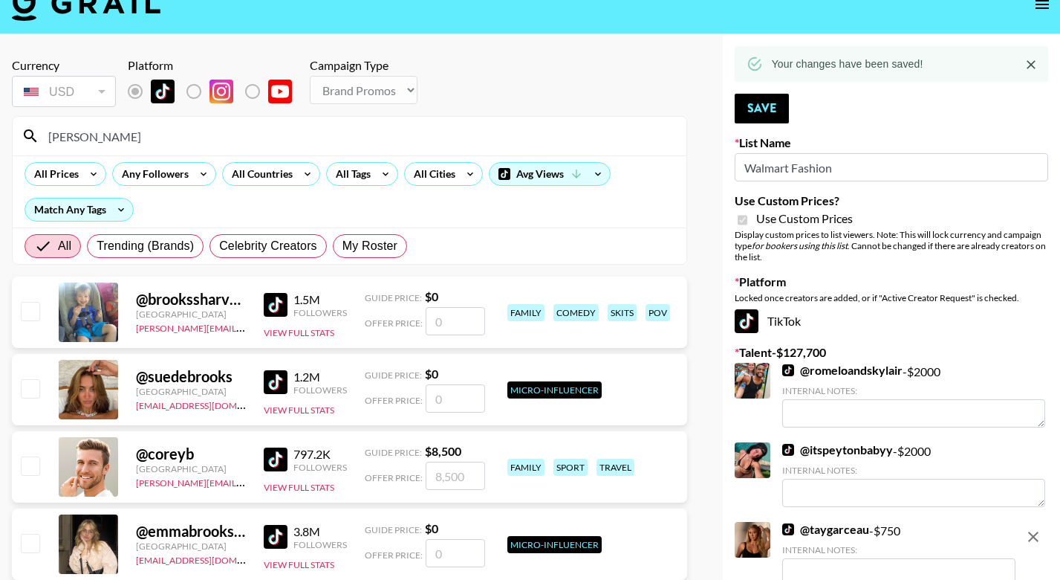
click at [88, 136] on input "[PERSON_NAME]" at bounding box center [358, 136] width 638 height 24
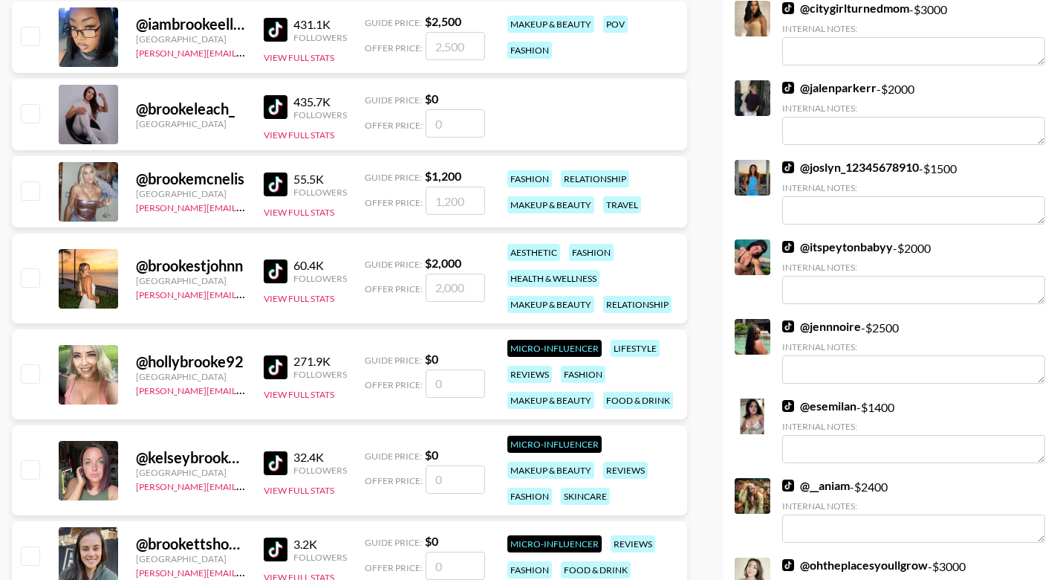
scroll to position [710, 0]
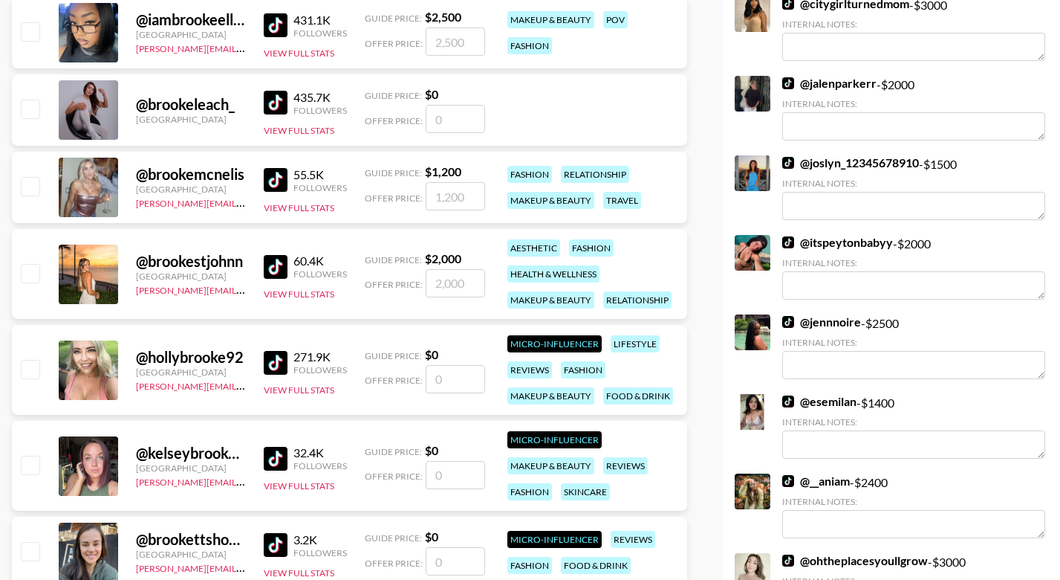
type input "[PERSON_NAME]"
click at [27, 271] on input "checkbox" at bounding box center [30, 273] width 18 height 18
checkbox input "true"
type input "2000"
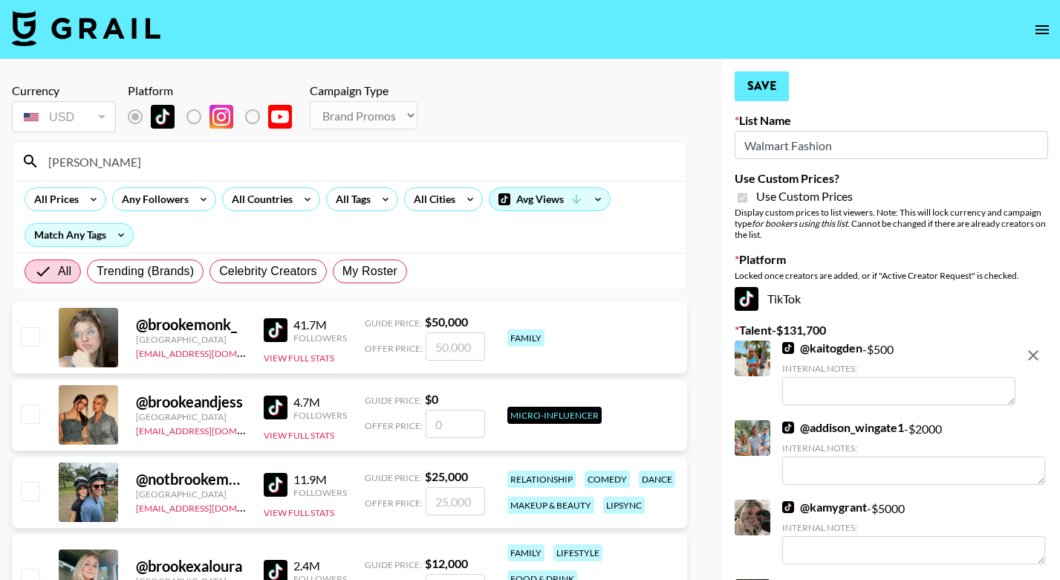
scroll to position [0, 0]
click at [762, 83] on button "Save" at bounding box center [762, 86] width 54 height 30
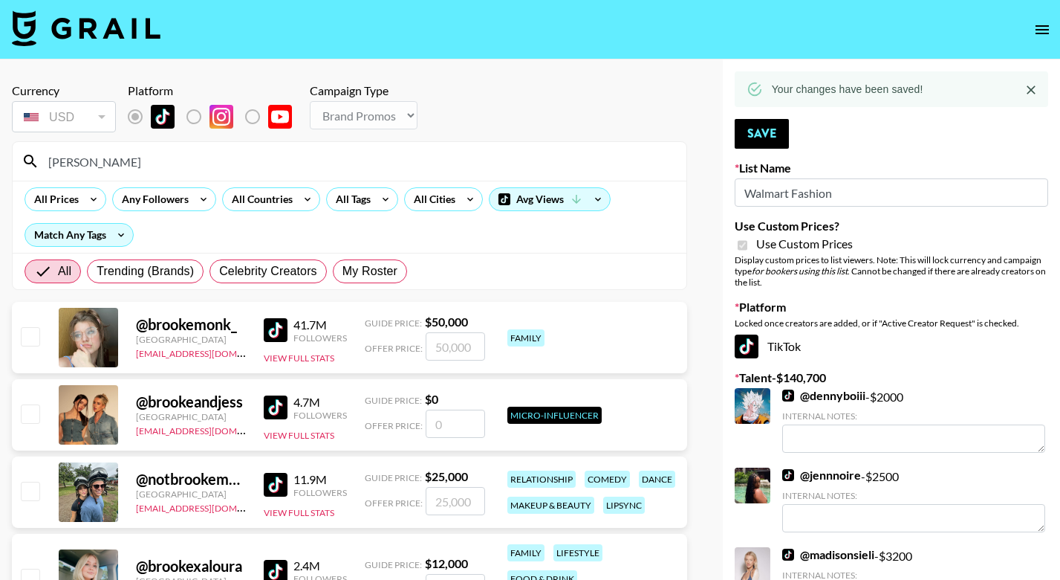
drag, startPoint x: 114, startPoint y: 161, endPoint x: -10, endPoint y: 156, distance: 124.2
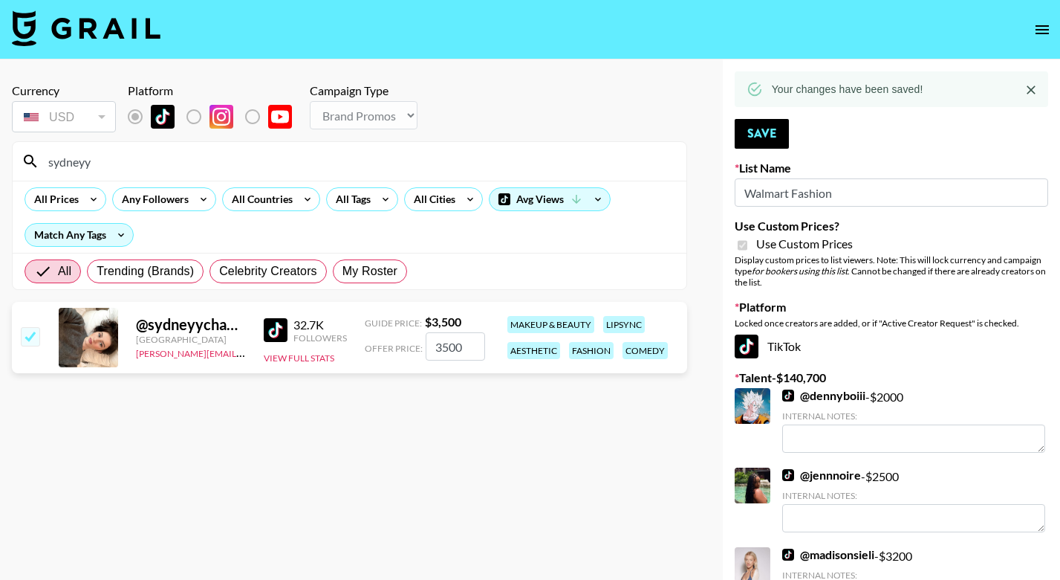
type input "[GEOGRAPHIC_DATA]"
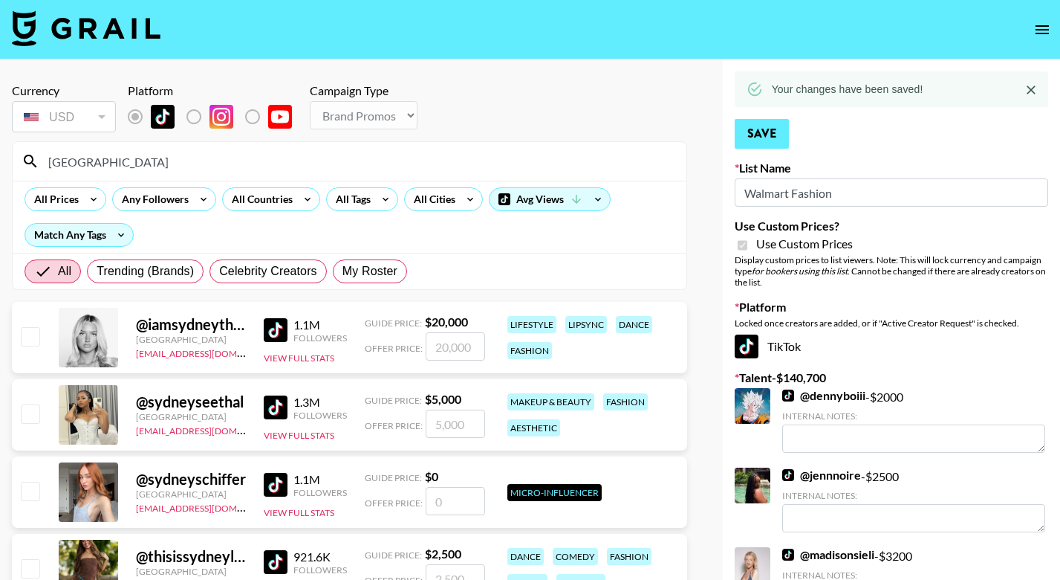
drag, startPoint x: 7, startPoint y: 383, endPoint x: 750, endPoint y: 137, distance: 782.8
click at [750, 137] on button "Save" at bounding box center [762, 134] width 54 height 30
